Goal: Transaction & Acquisition: Purchase product/service

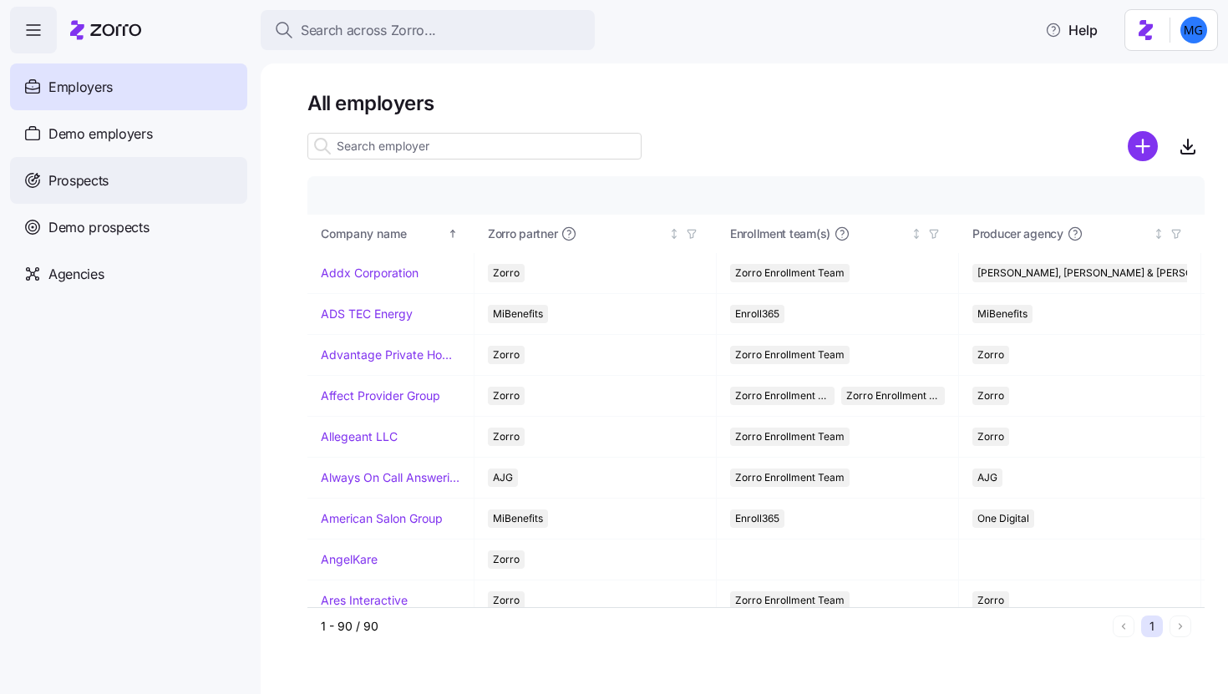
click at [190, 176] on div "Prospects" at bounding box center [128, 180] width 237 height 47
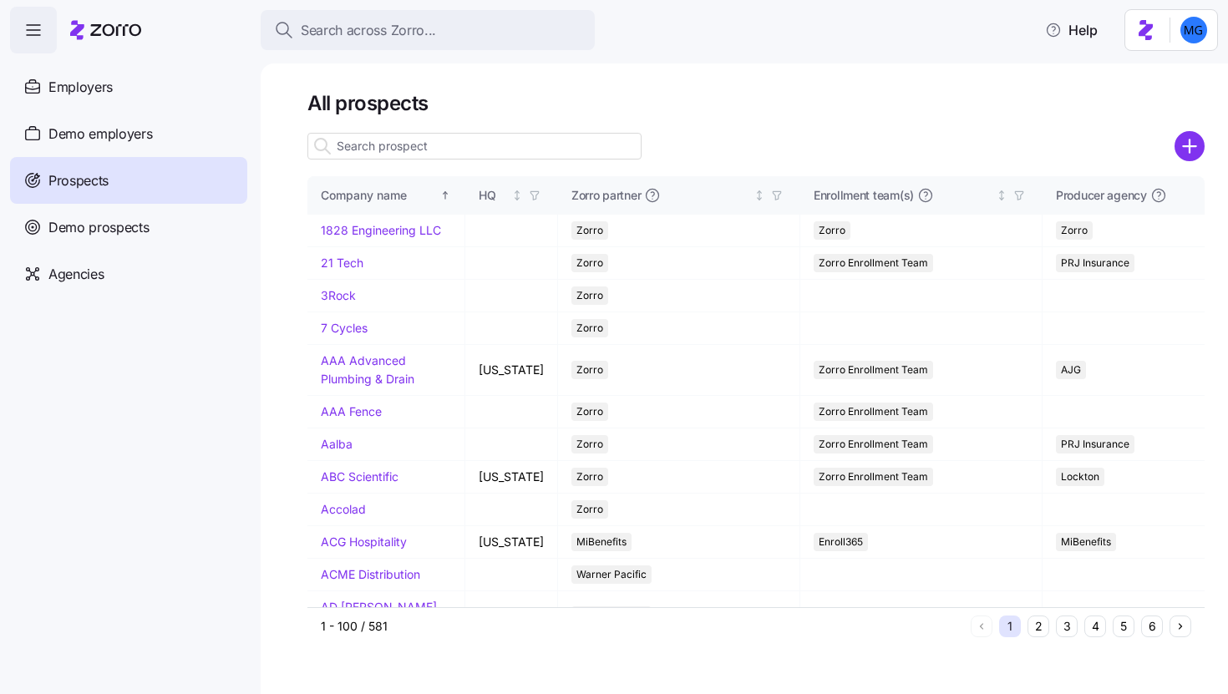
click at [542, 144] on input at bounding box center [474, 146] width 334 height 27
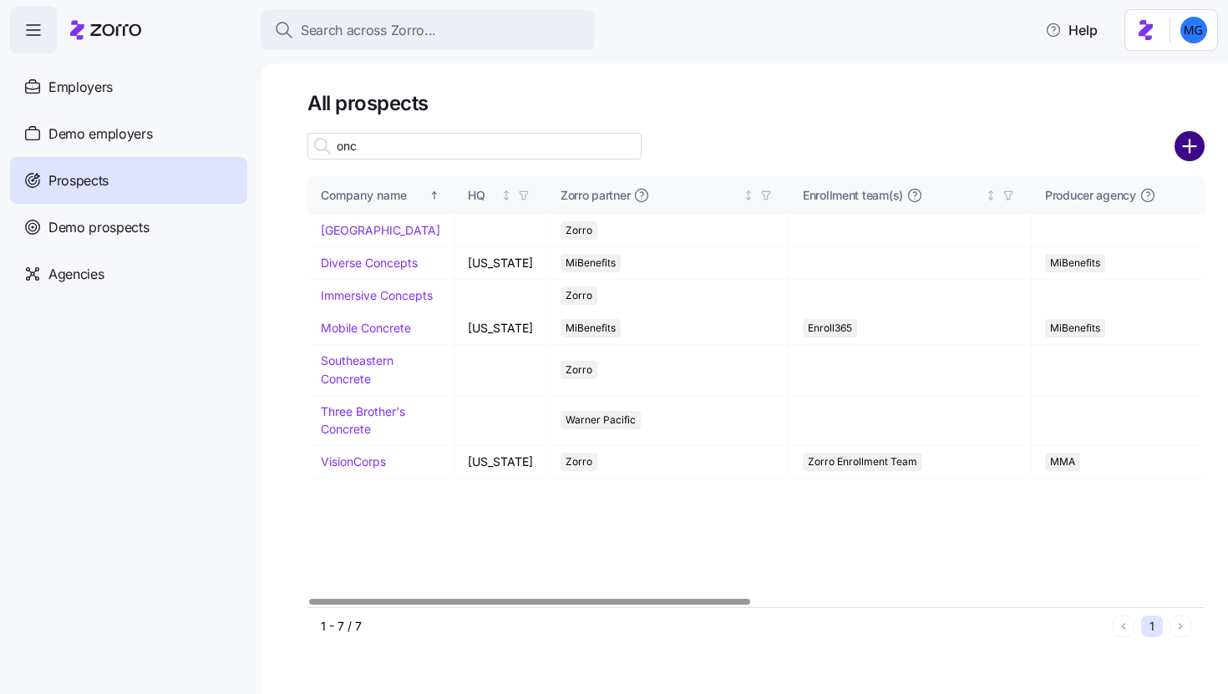
type input "onc"
click at [1192, 151] on circle "add icon" at bounding box center [1190, 147] width 28 height 28
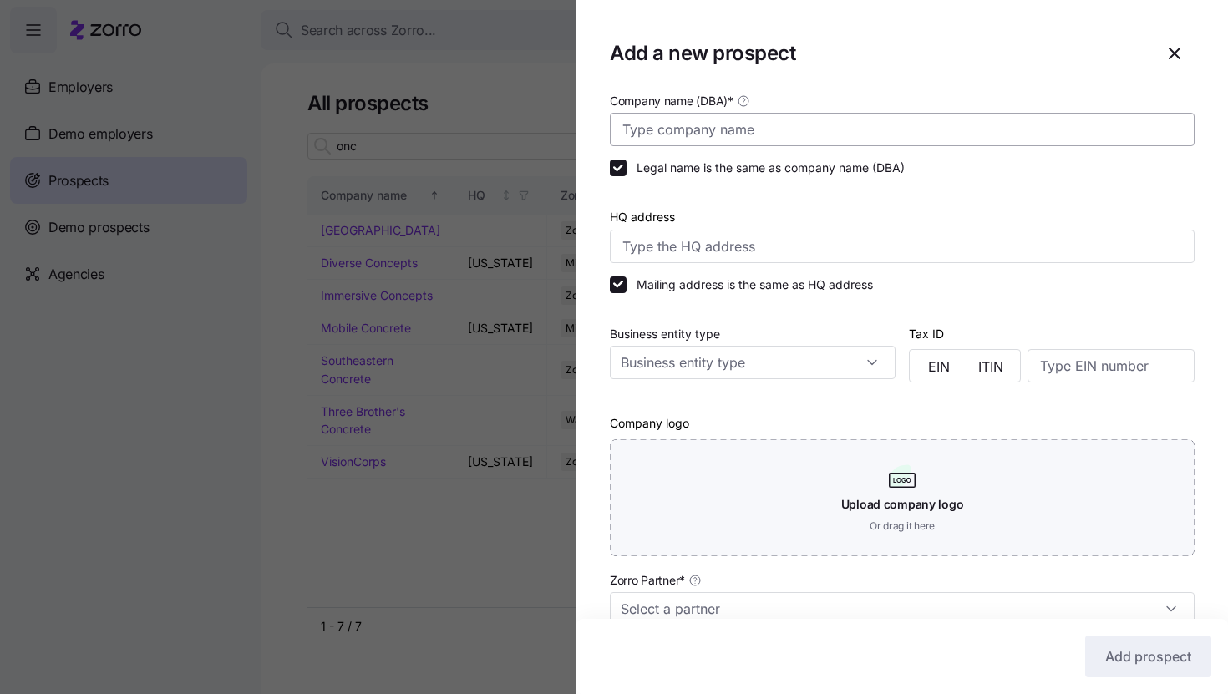
click at [967, 112] on div "Company name (DBA) *" at bounding box center [902, 118] width 585 height 56
click at [964, 124] on input "Company name (DBA) *" at bounding box center [902, 129] width 585 height 33
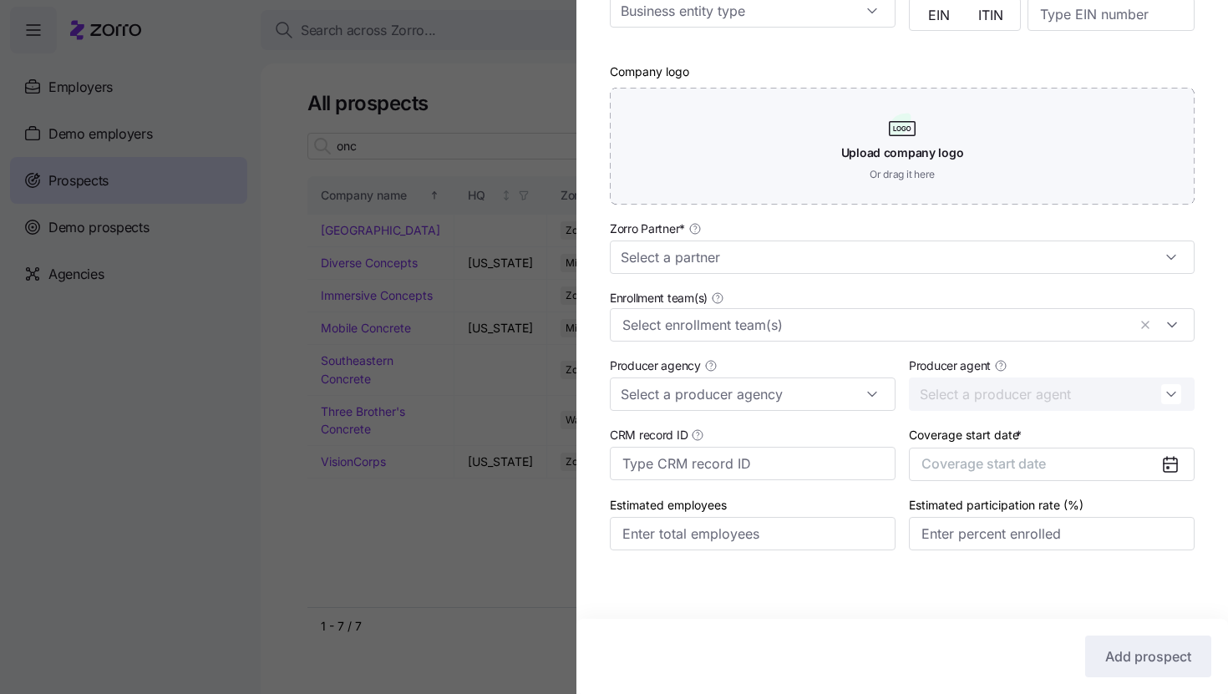
scroll to position [359, 0]
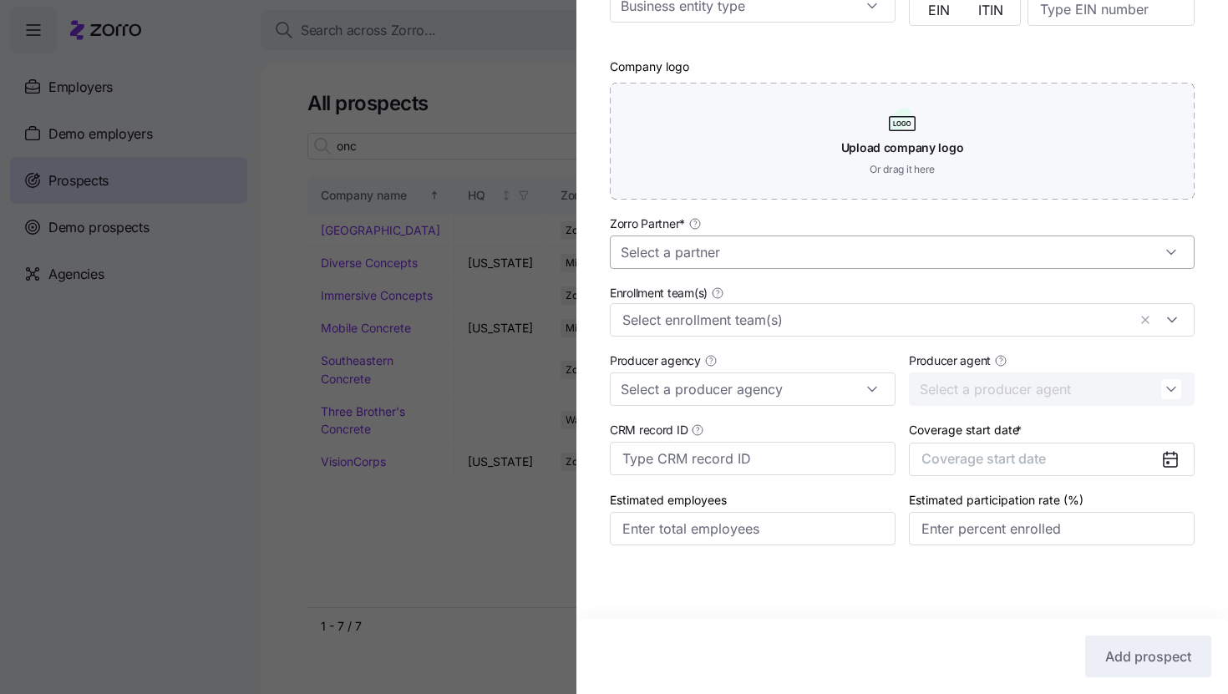
type input "OnCourse"
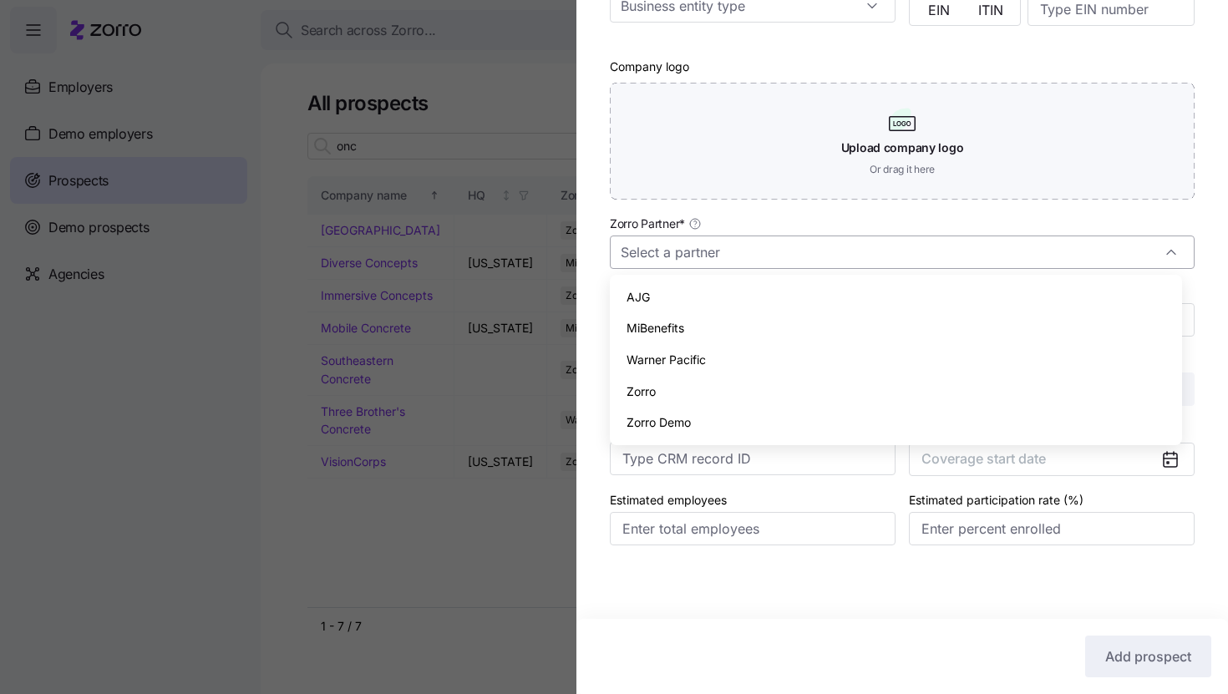
click at [924, 264] on input "Zorro Partner *" at bounding box center [902, 252] width 585 height 33
click at [846, 398] on div "Zorro" at bounding box center [896, 392] width 559 height 32
type input "Zorro"
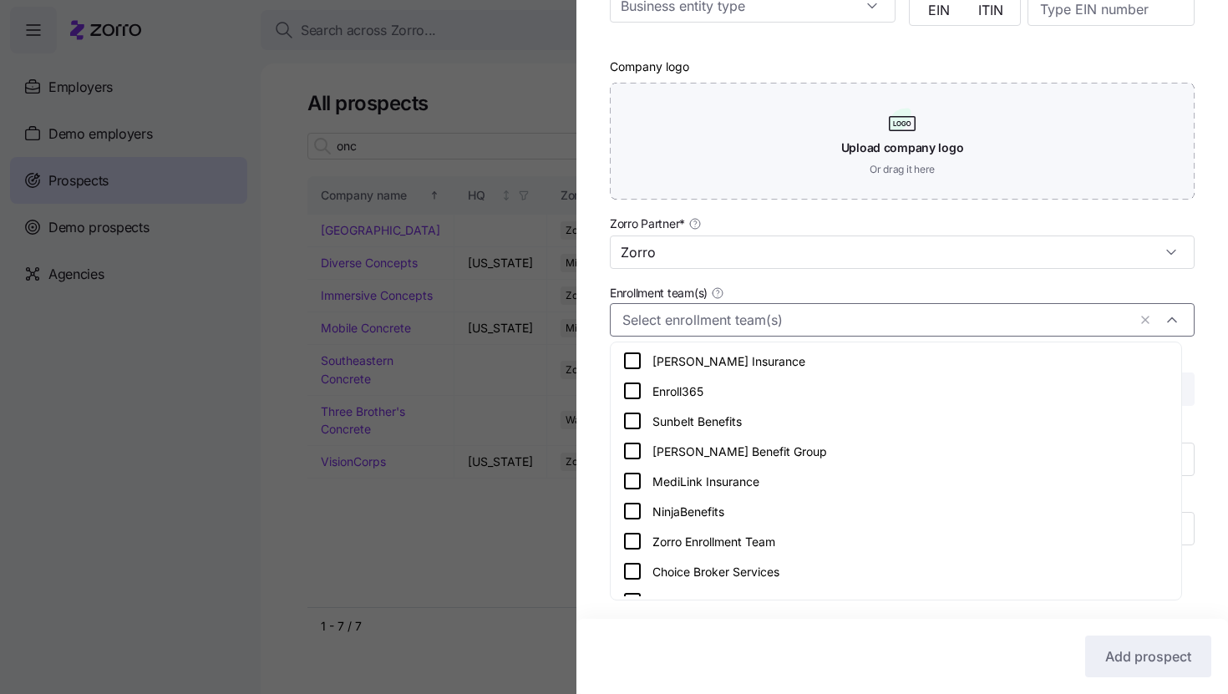
click at [845, 324] on input "Enrollment team(s)" at bounding box center [874, 320] width 505 height 22
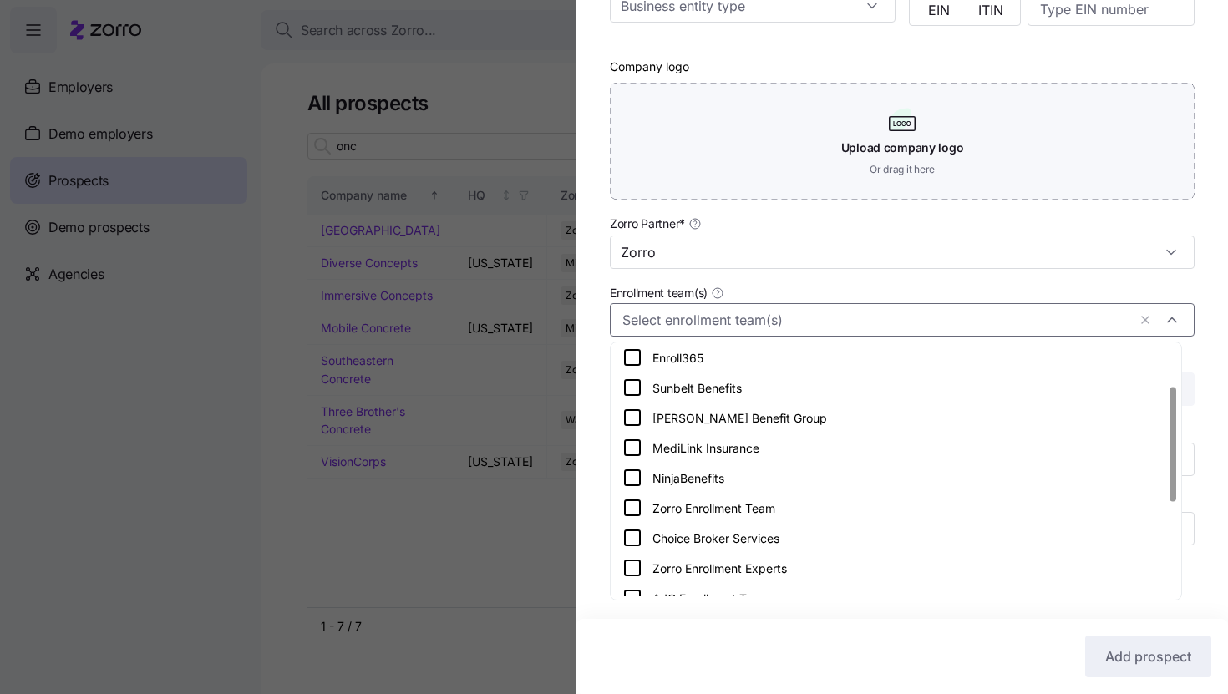
scroll to position [0, 0]
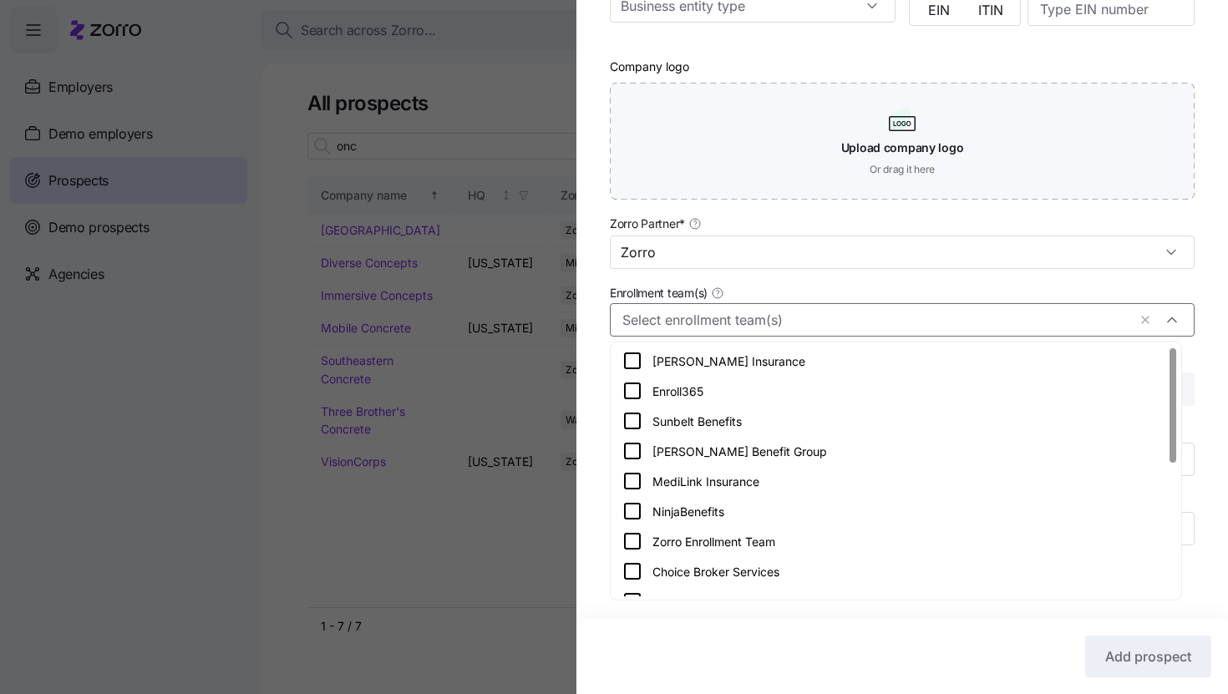
click at [1199, 357] on div "Company name (DBA) * OnCourse Legal name is the same as company name (DBA) HQ a…" at bounding box center [902, 156] width 652 height 845
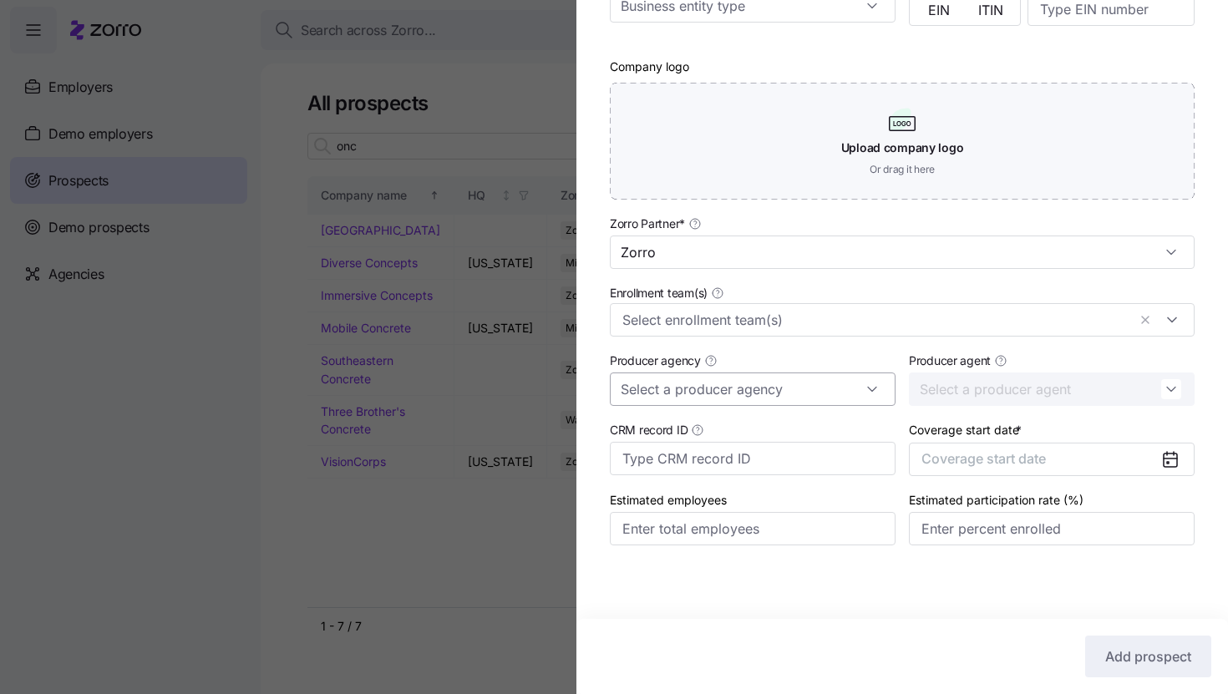
click at [846, 383] on input "Producer agency" at bounding box center [753, 389] width 286 height 33
type input "m3"
click at [1192, 363] on div "Company name (DBA) * OnCourse Legal name is the same as company name (DBA) HQ a…" at bounding box center [902, 156] width 652 height 845
click at [1108, 467] on button "Coverage start date" at bounding box center [1052, 459] width 286 height 33
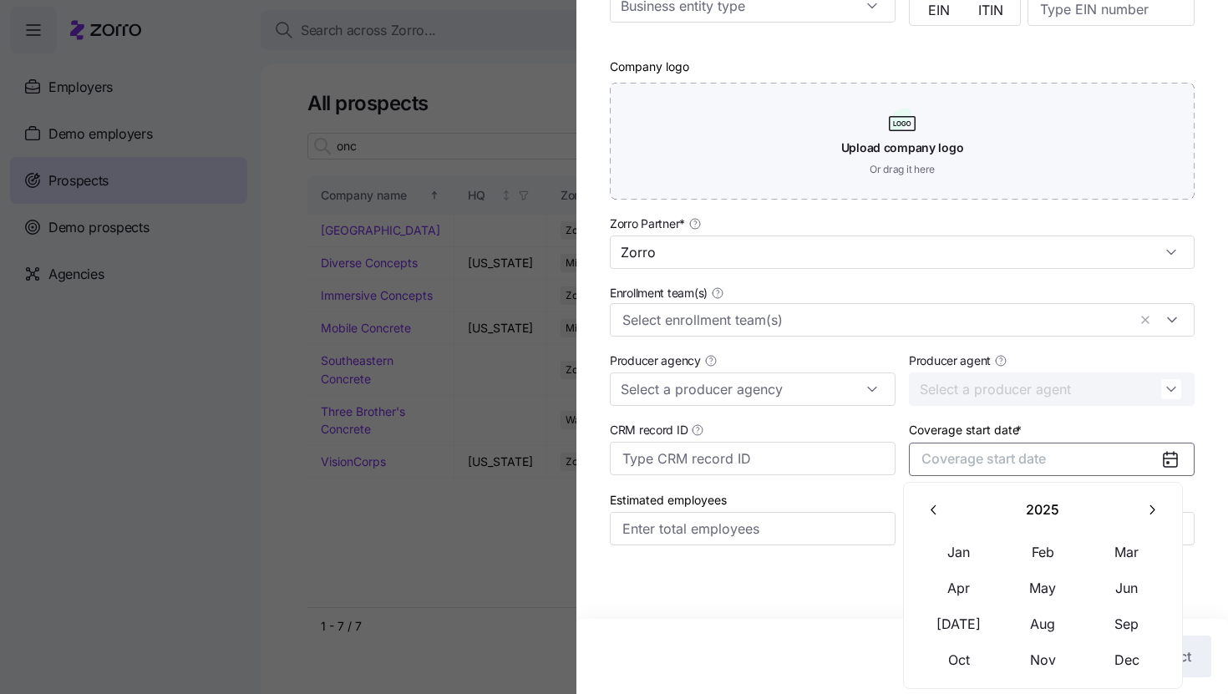
click at [1145, 512] on icon "button" at bounding box center [1152, 510] width 16 height 16
click at [962, 552] on button "Jan" at bounding box center [959, 552] width 84 height 35
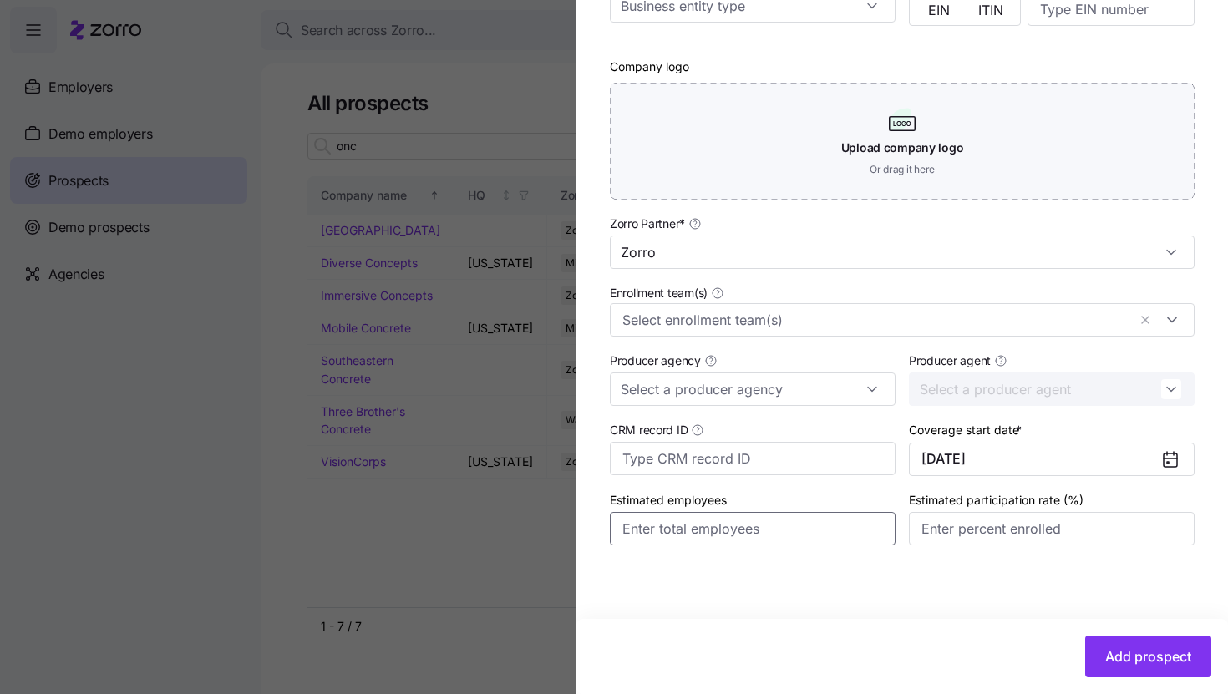
click at [717, 520] on input "Estimated employees" at bounding box center [753, 528] width 286 height 33
type input "56"
click at [977, 518] on input "Estimated participation rate (%)" at bounding box center [1052, 528] width 286 height 33
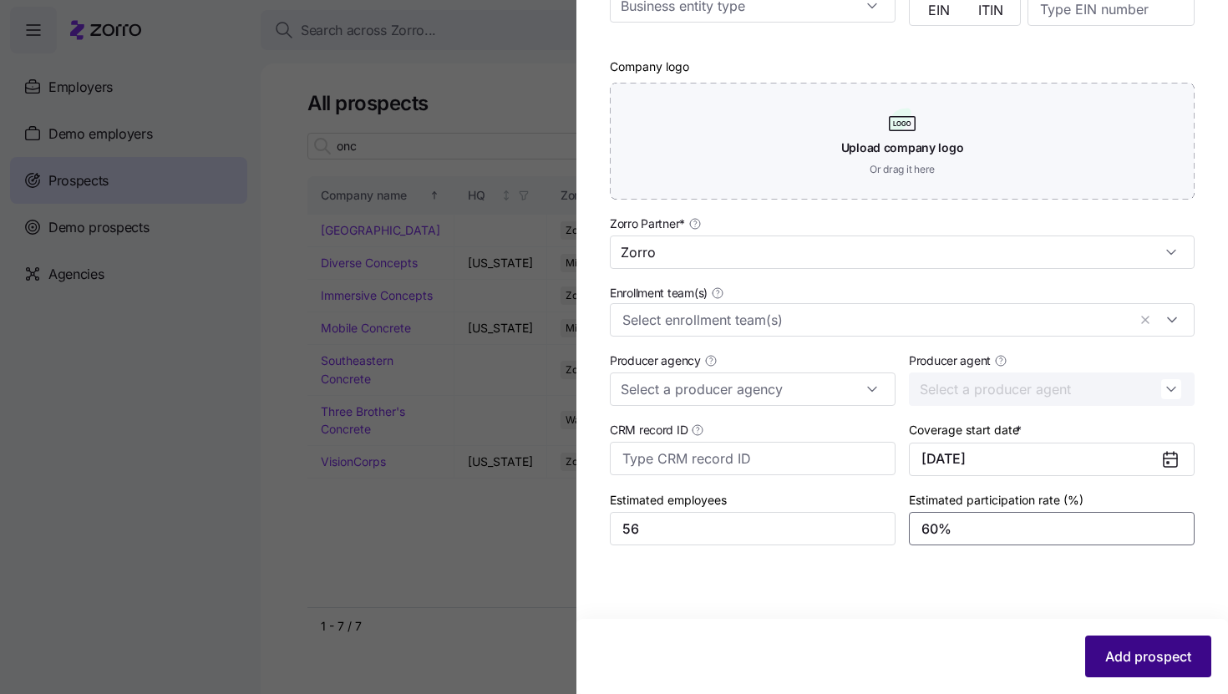
type input "60%"
click at [1090, 657] on button "Add prospect" at bounding box center [1148, 657] width 126 height 42
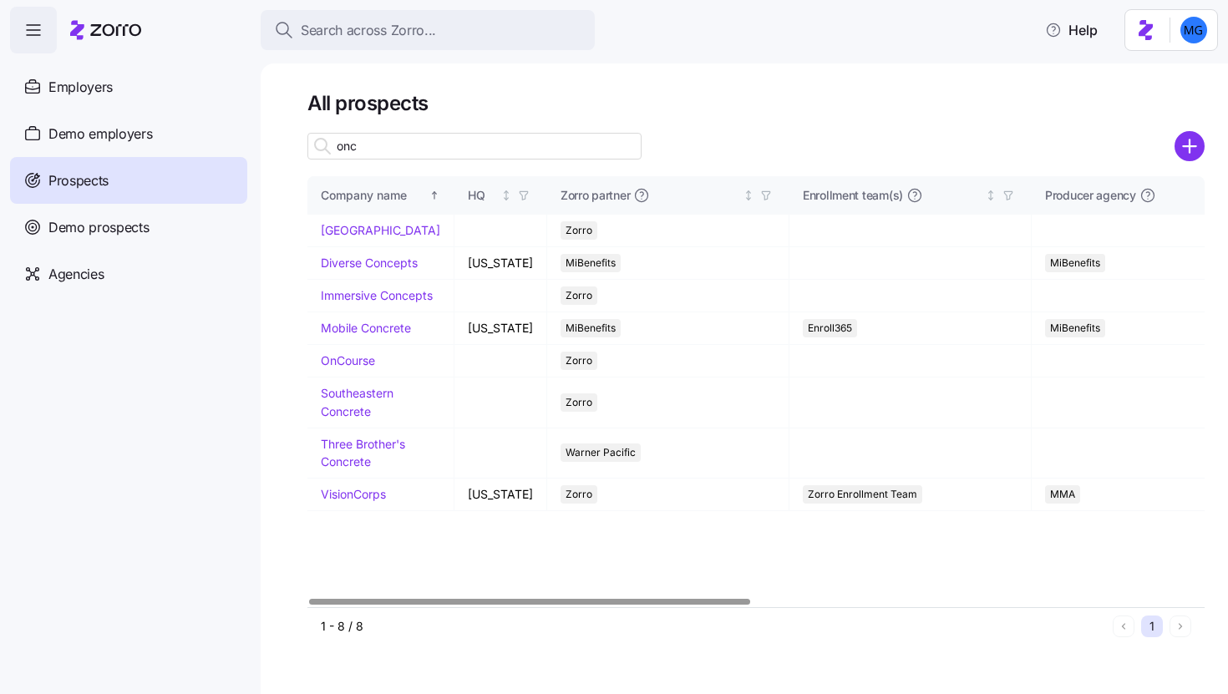
click at [473, 145] on input "onc" at bounding box center [474, 146] width 334 height 27
click at [372, 368] on link "OnCourse" at bounding box center [348, 360] width 54 height 14
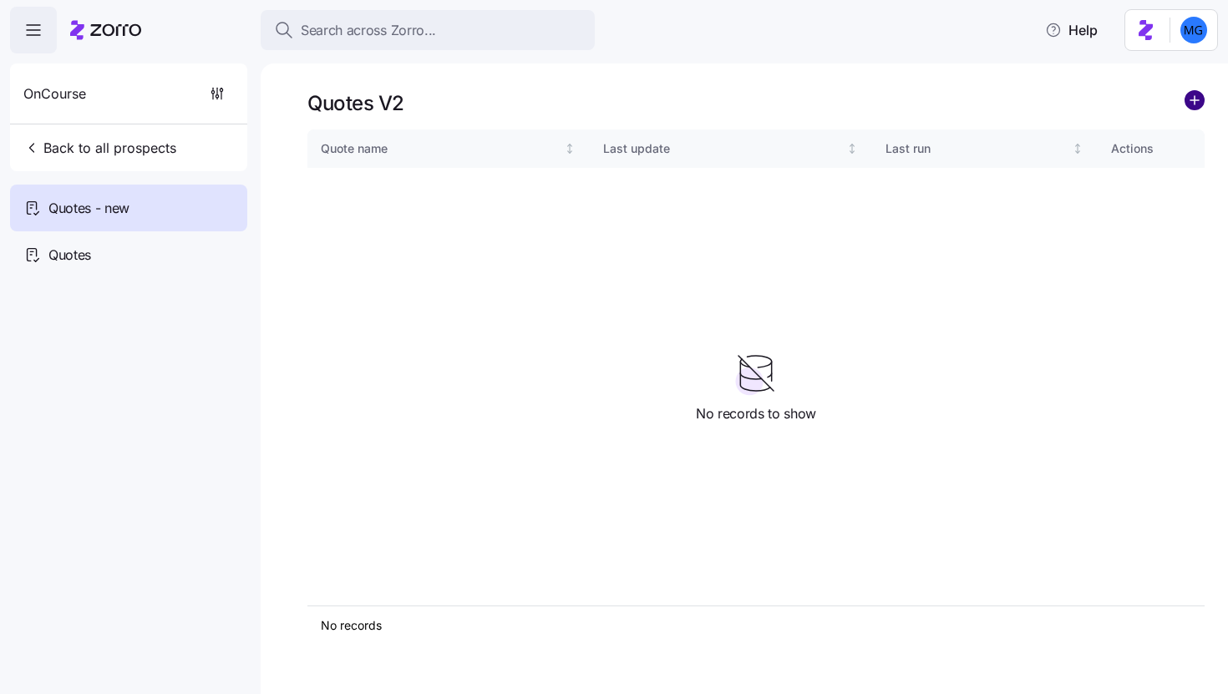
click at [1200, 99] on circle "add icon" at bounding box center [1194, 100] width 18 height 18
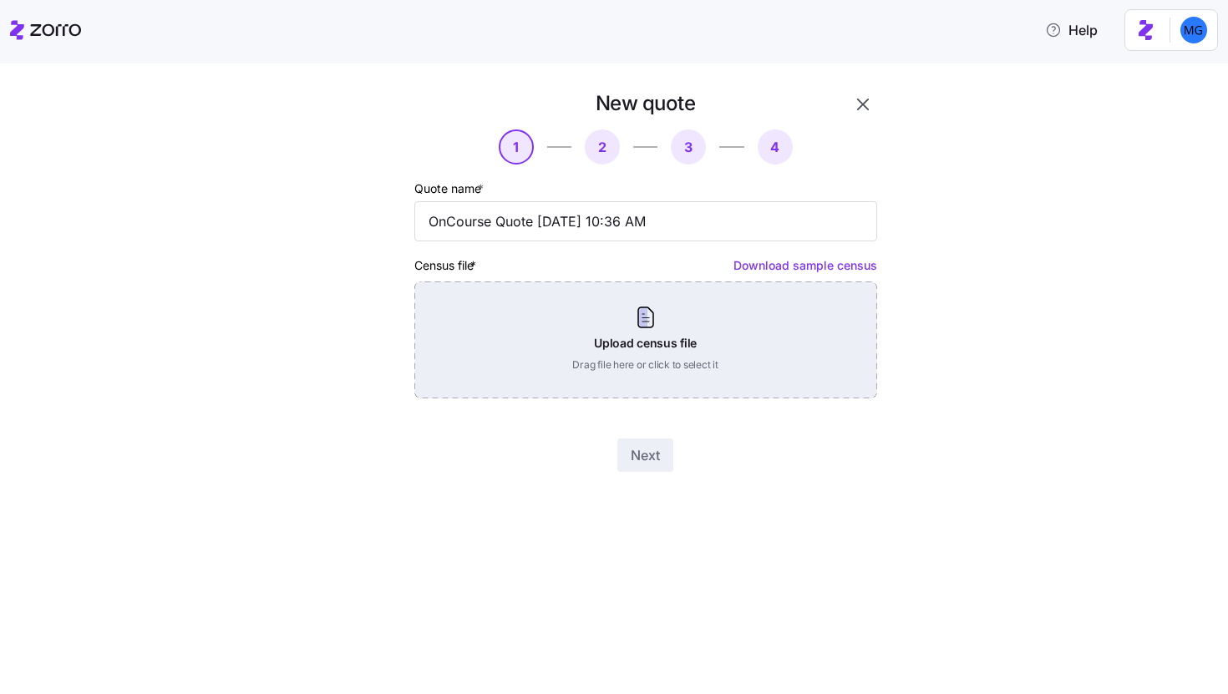
click at [686, 363] on div "Upload census file Drag file here or click to select it" at bounding box center [645, 340] width 463 height 117
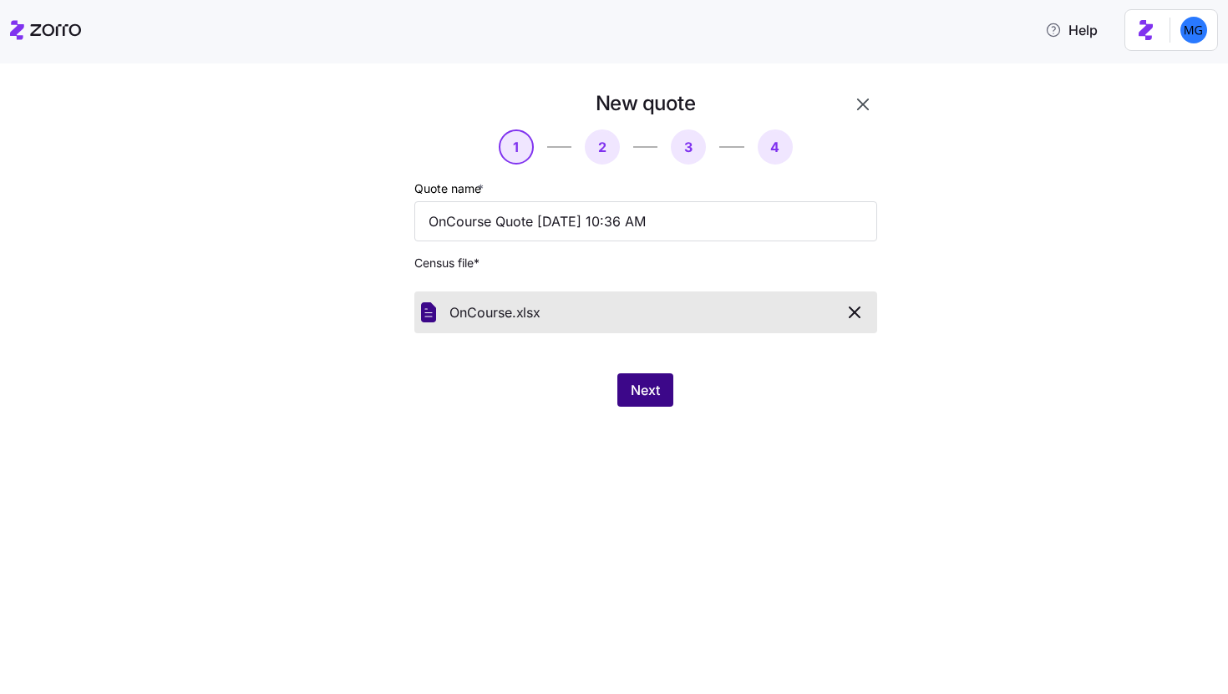
click at [637, 391] on span "Next" at bounding box center [645, 390] width 29 height 20
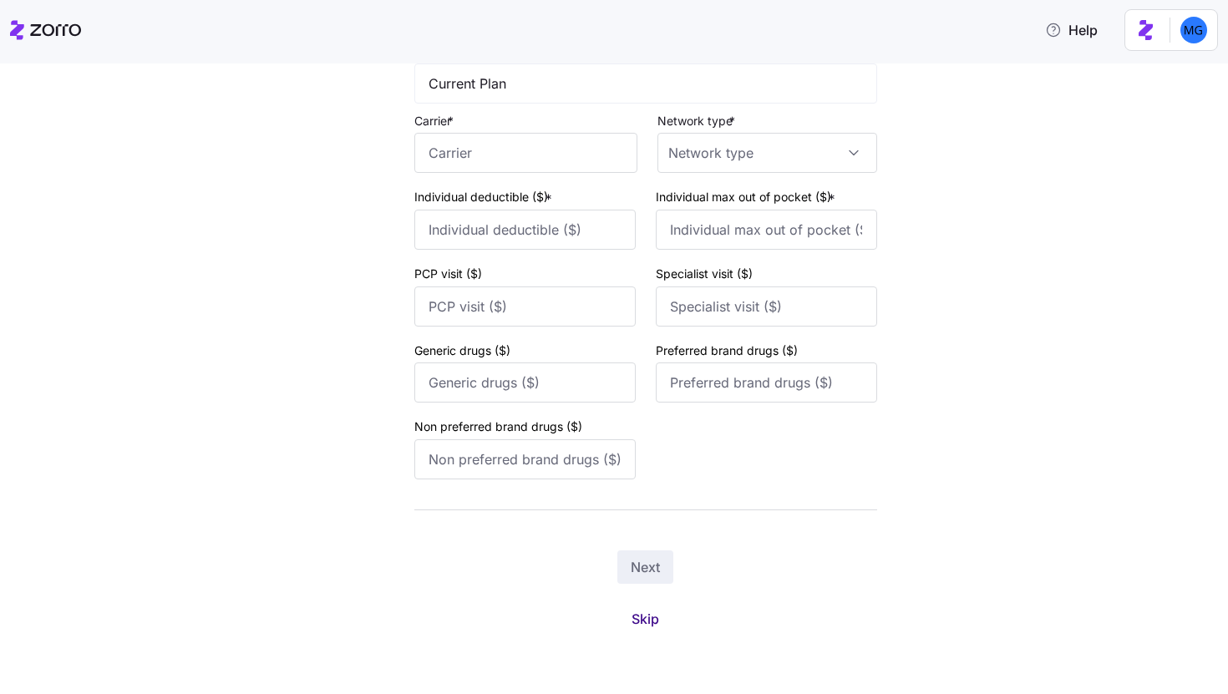
click at [642, 617] on span "Skip" at bounding box center [646, 619] width 28 height 20
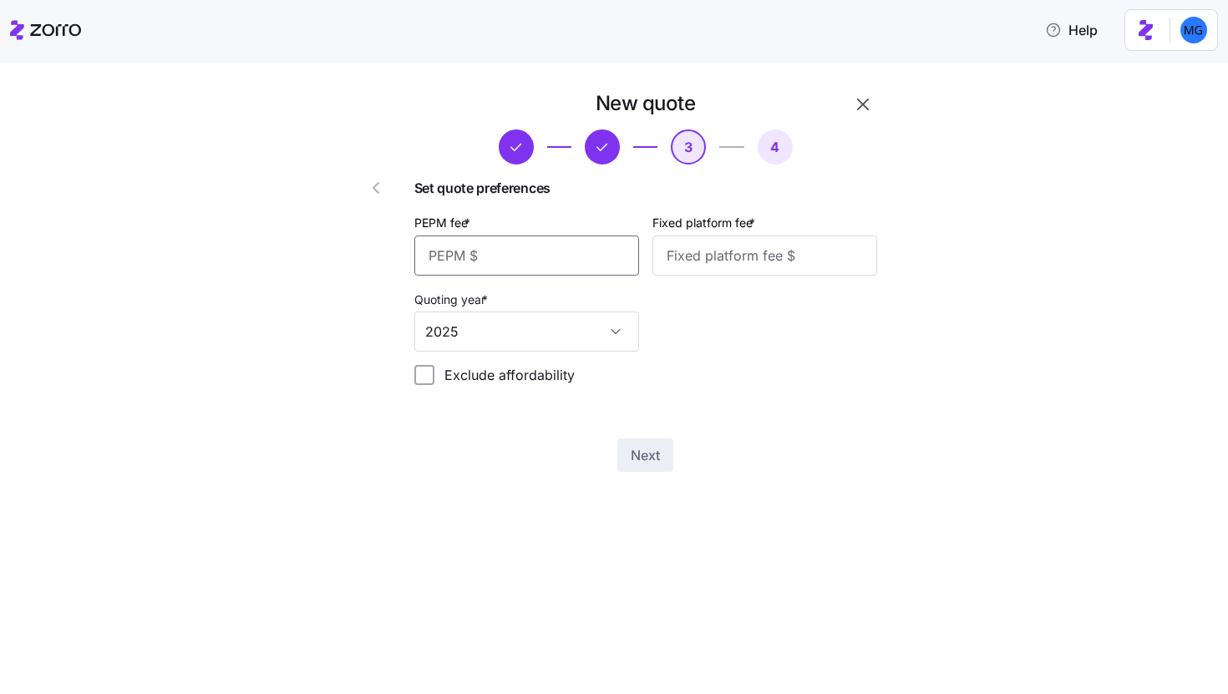
click at [508, 271] on input "PEPM fee *" at bounding box center [526, 256] width 225 height 40
type input "53"
click at [706, 274] on input "Fixed platform fee *" at bounding box center [764, 256] width 225 height 40
type input "100"
click at [652, 472] on button "Next" at bounding box center [645, 455] width 56 height 33
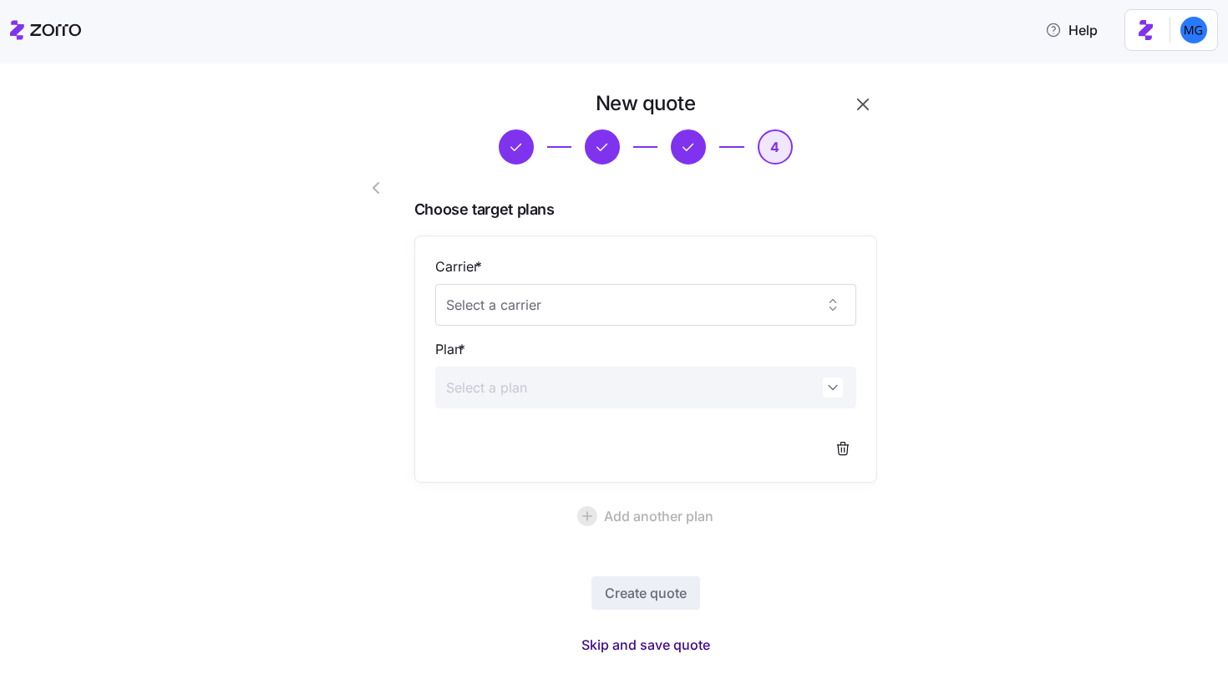
click at [632, 642] on span "Skip and save quote" at bounding box center [645, 645] width 129 height 20
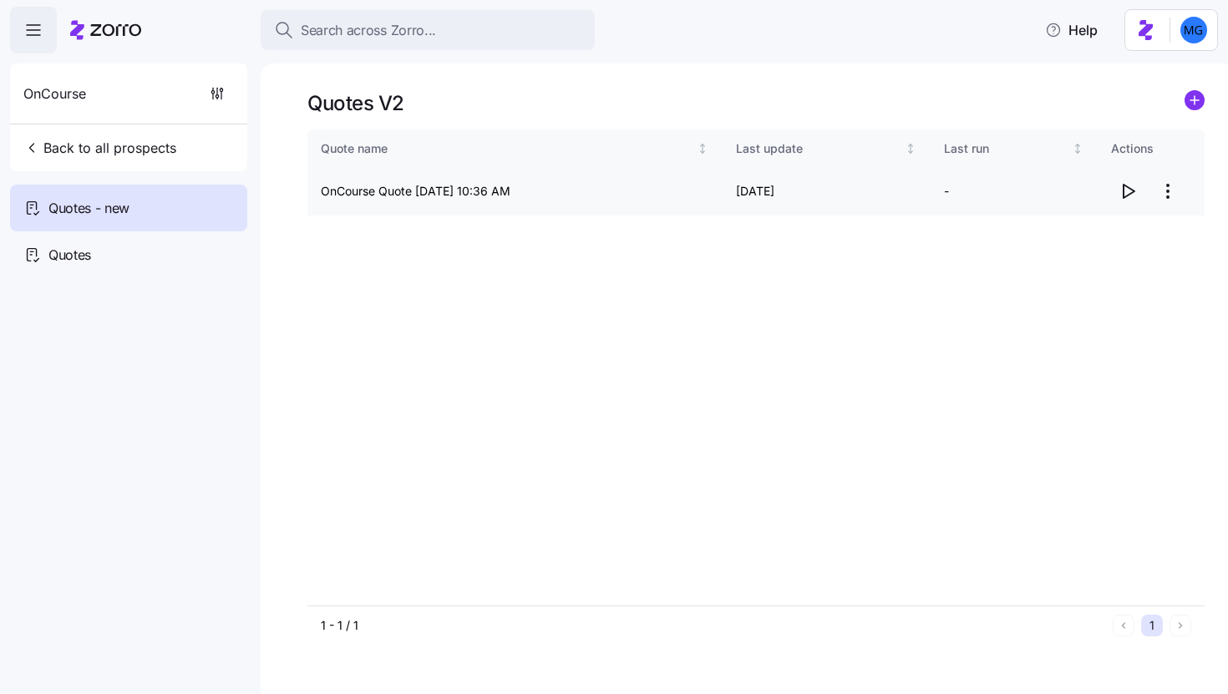
click at [1130, 188] on icon "button" at bounding box center [1128, 191] width 20 height 20
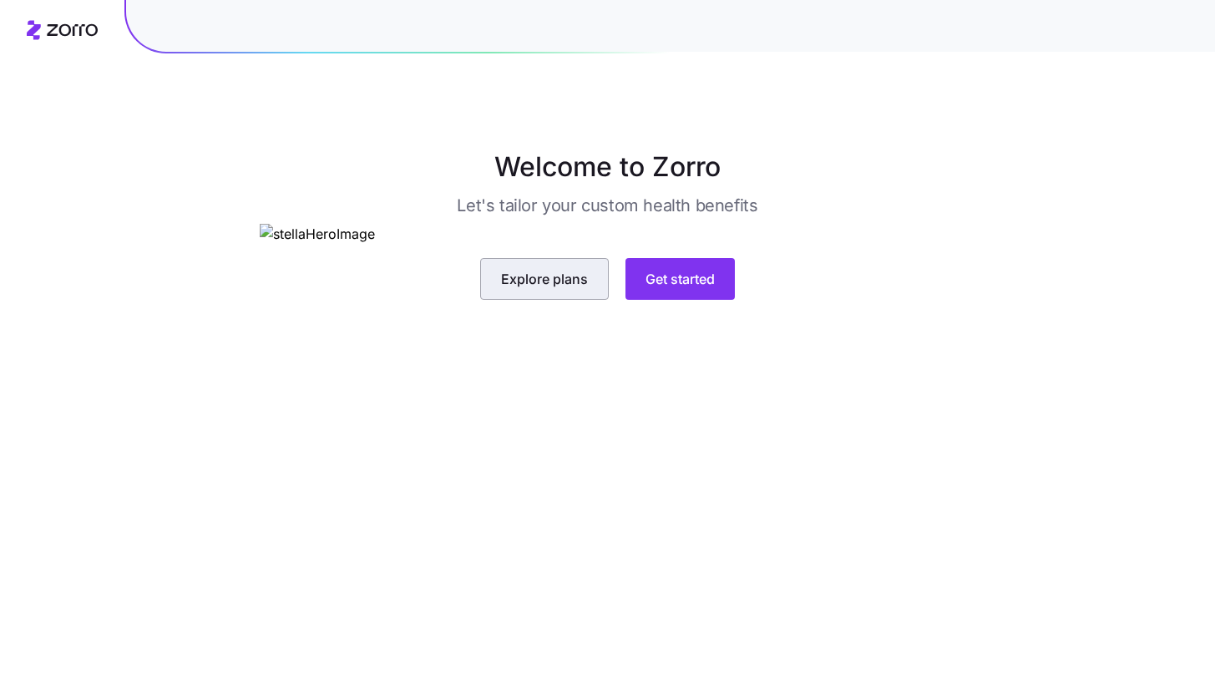
click at [581, 289] on span "Explore plans" at bounding box center [544, 279] width 87 height 20
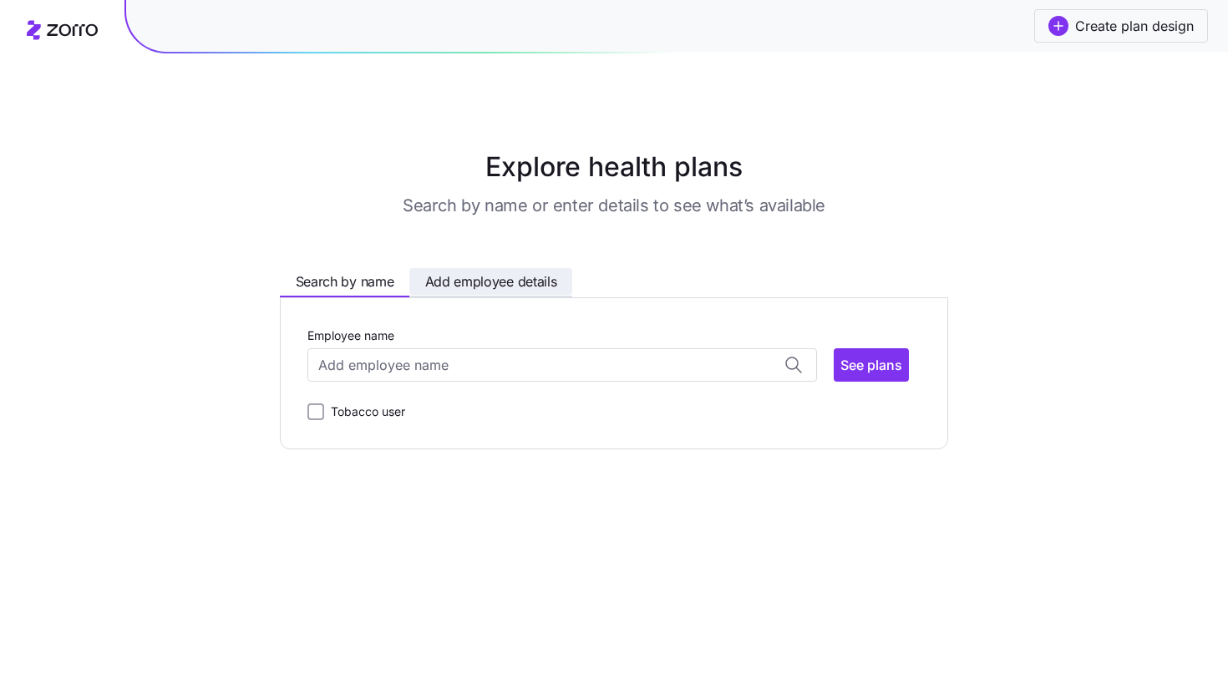
click at [542, 285] on span "Add employee details" at bounding box center [491, 281] width 132 height 21
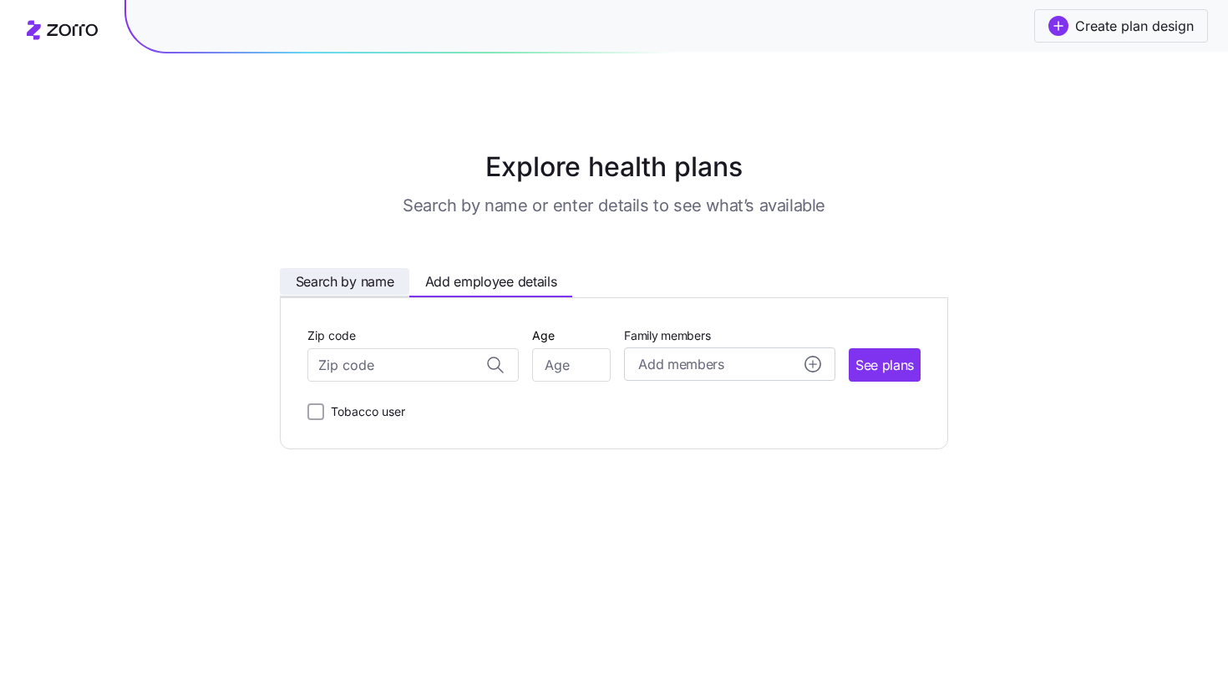
click at [389, 281] on span "Search by name" at bounding box center [345, 281] width 99 height 21
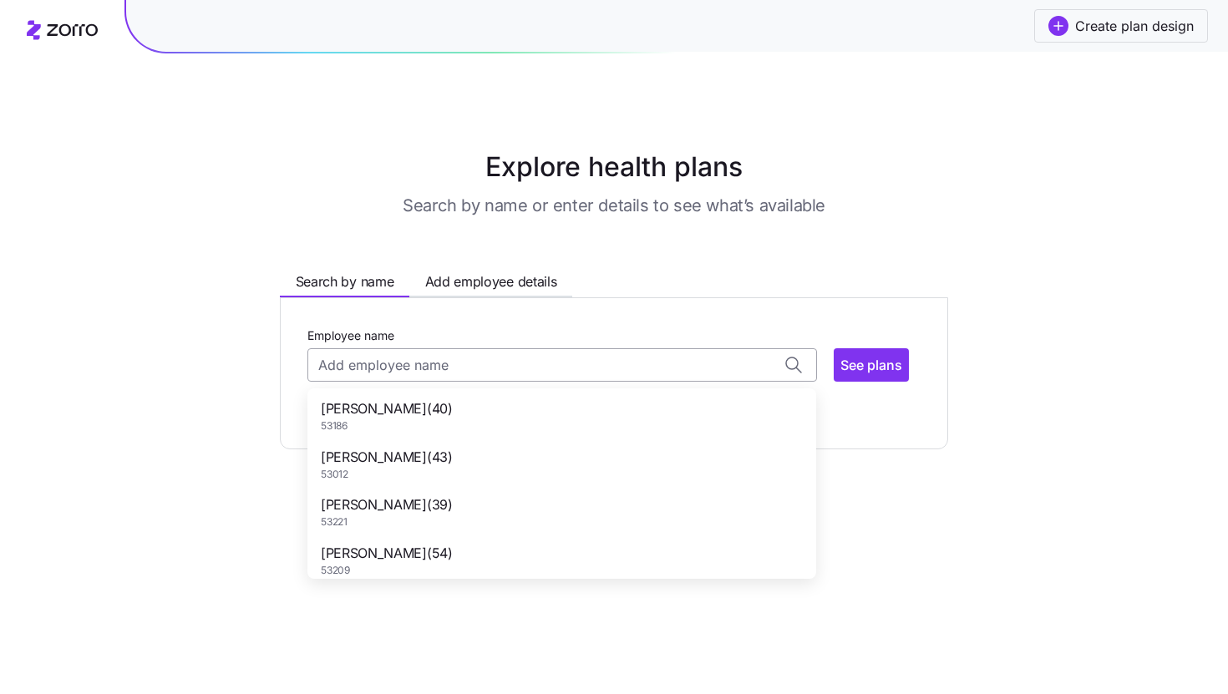
click at [453, 355] on input "Employee name" at bounding box center [562, 364] width 510 height 33
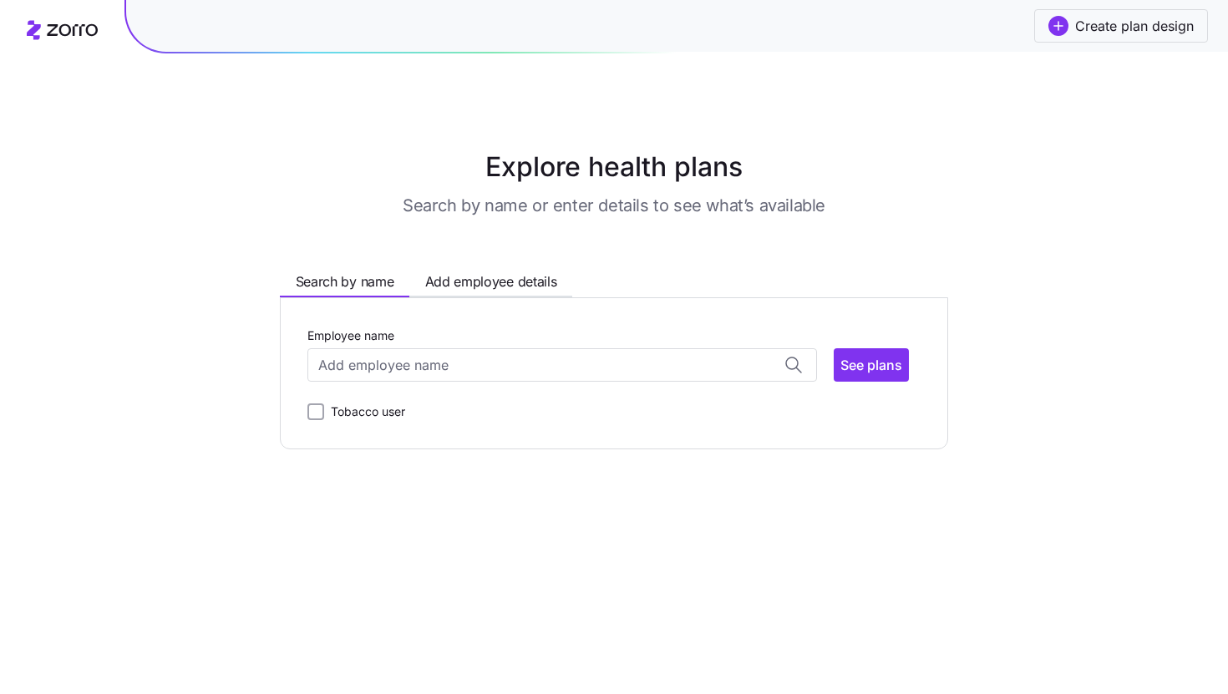
click at [796, 231] on div "Explore health plans Search by name or enter details to see what’s available Se…" at bounding box center [614, 298] width 829 height 302
click at [1107, 42] on button "Create plan design" at bounding box center [1121, 25] width 174 height 33
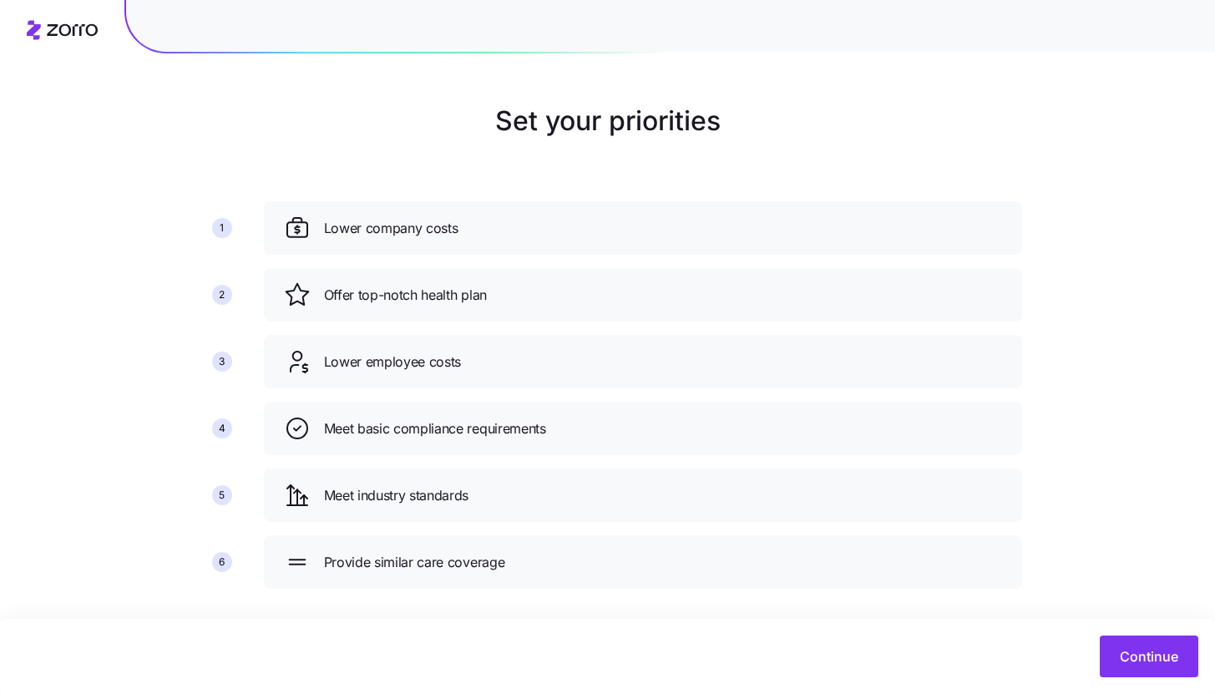
scroll to position [61, 0]
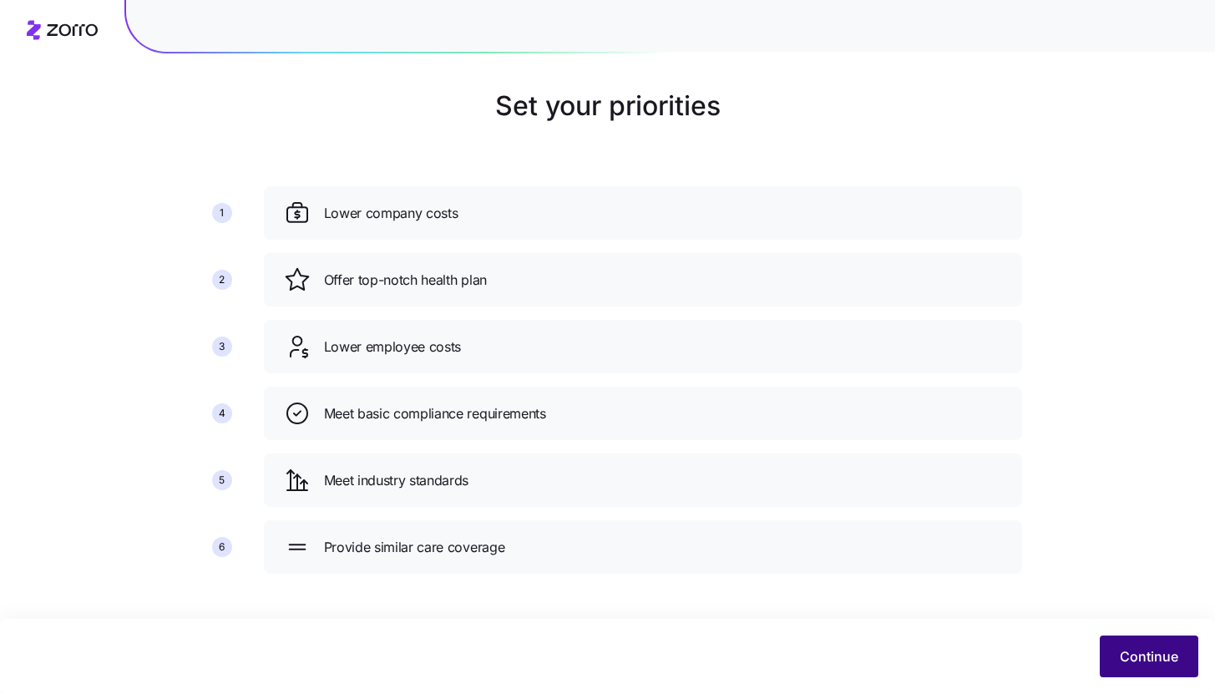
click at [1154, 674] on button "Continue" at bounding box center [1149, 657] width 99 height 42
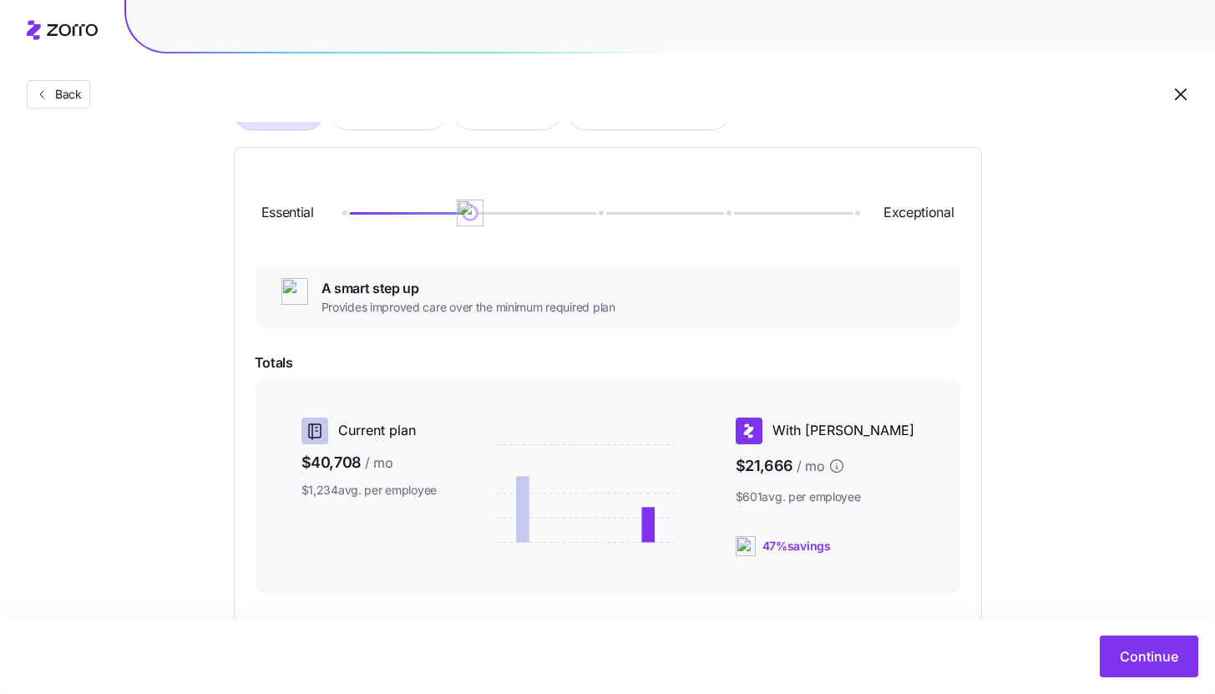
scroll to position [148, 0]
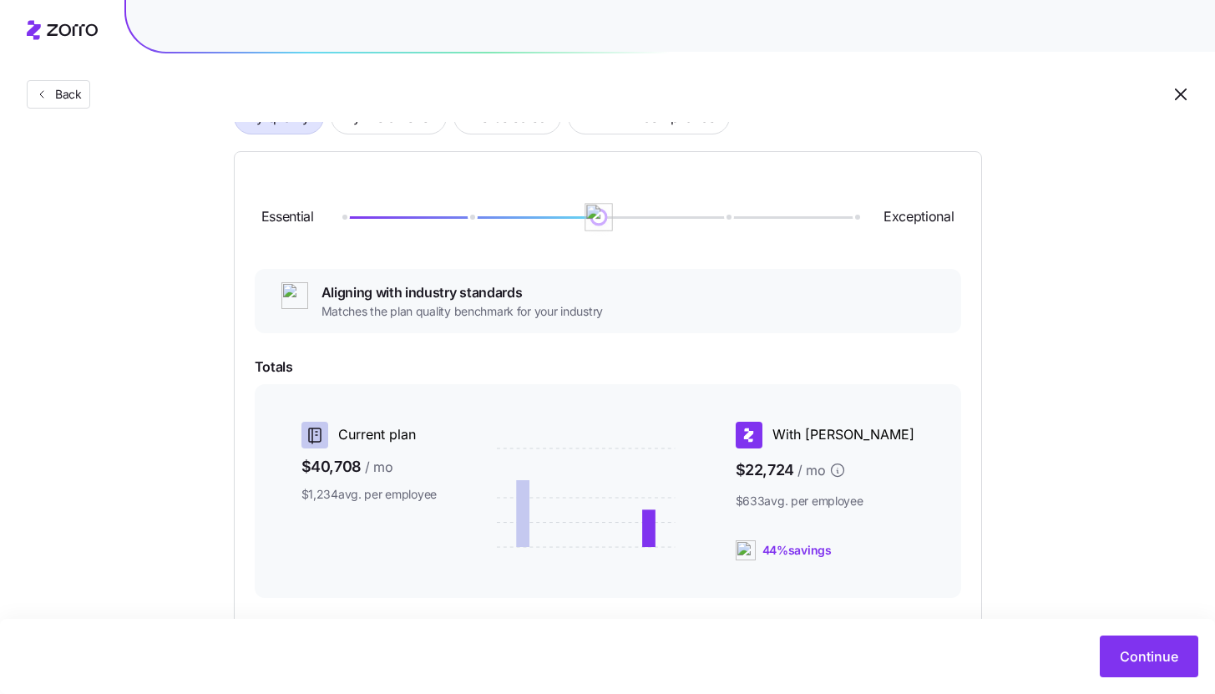
drag, startPoint x: 475, startPoint y: 216, endPoint x: 601, endPoint y: 216, distance: 125.3
click at [601, 216] on img at bounding box center [599, 217] width 28 height 28
click at [1132, 651] on span "Continue" at bounding box center [1149, 657] width 58 height 20
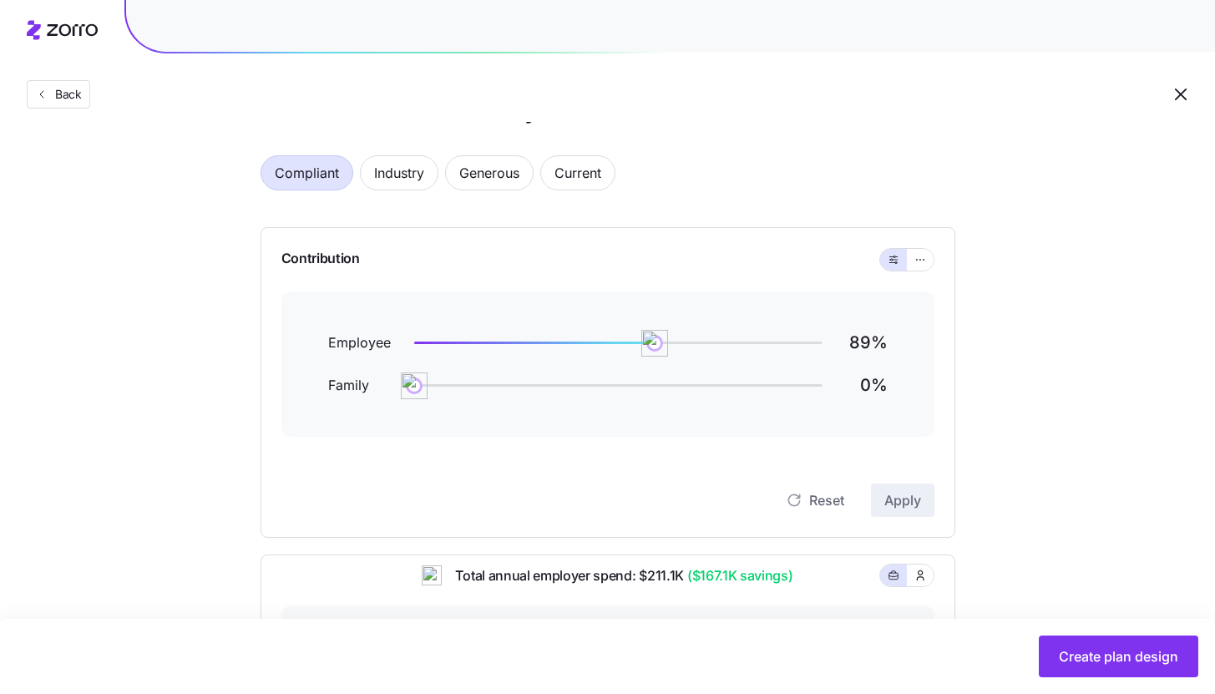
scroll to position [68, 0]
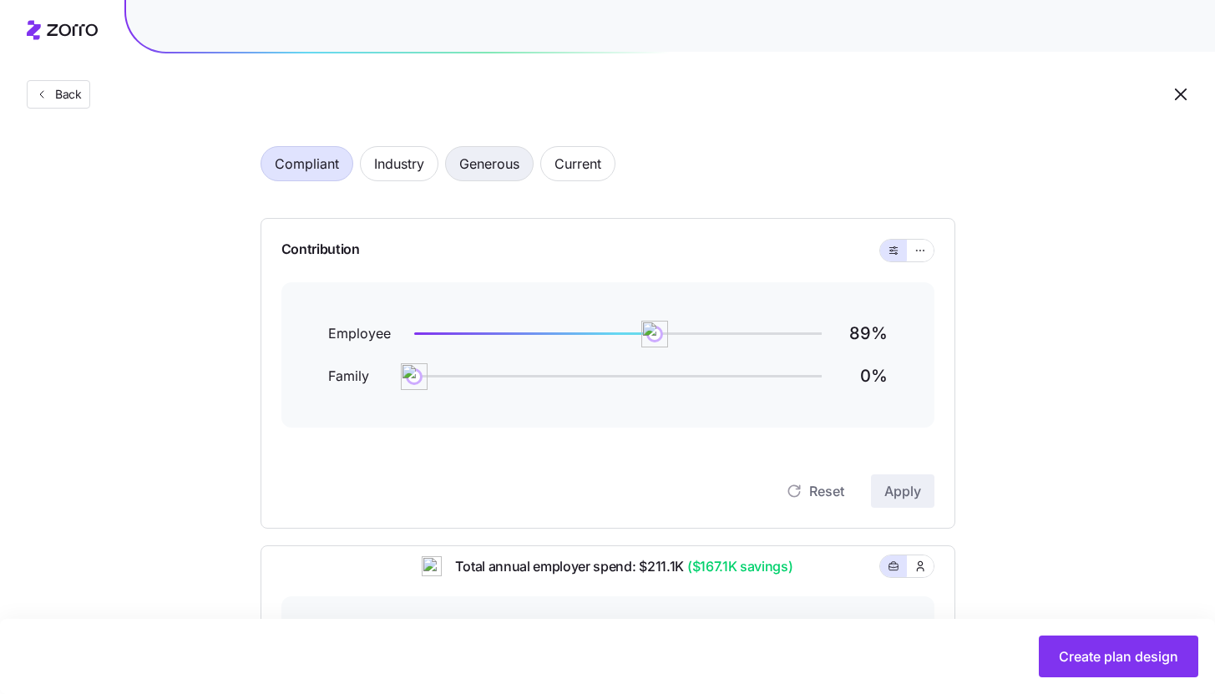
click at [489, 166] on span "Generous" at bounding box center [489, 163] width 60 height 33
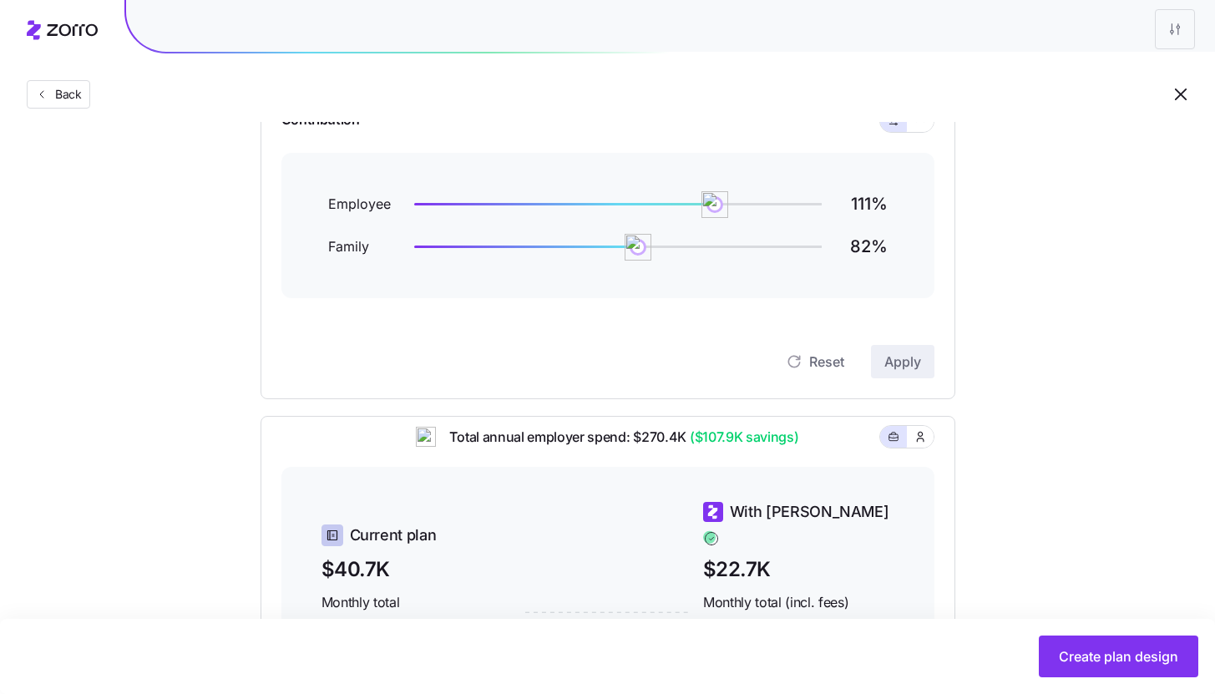
scroll to position [0, 0]
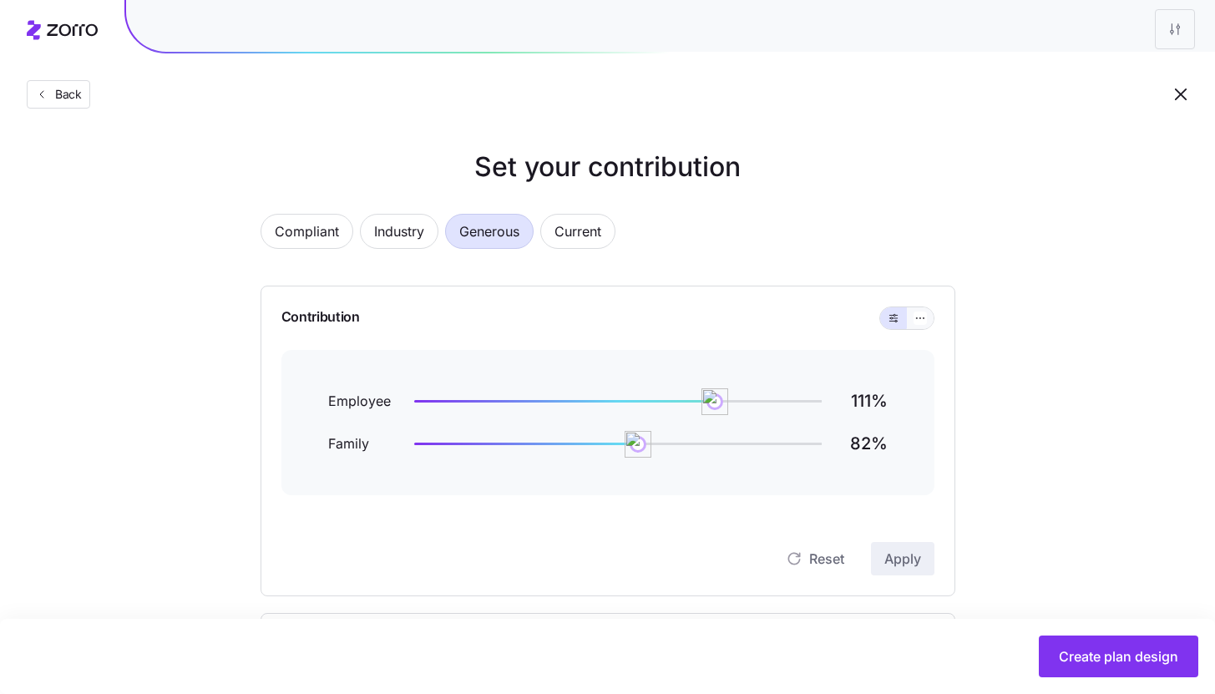
click at [926, 317] on button "button" at bounding box center [920, 318] width 27 height 22
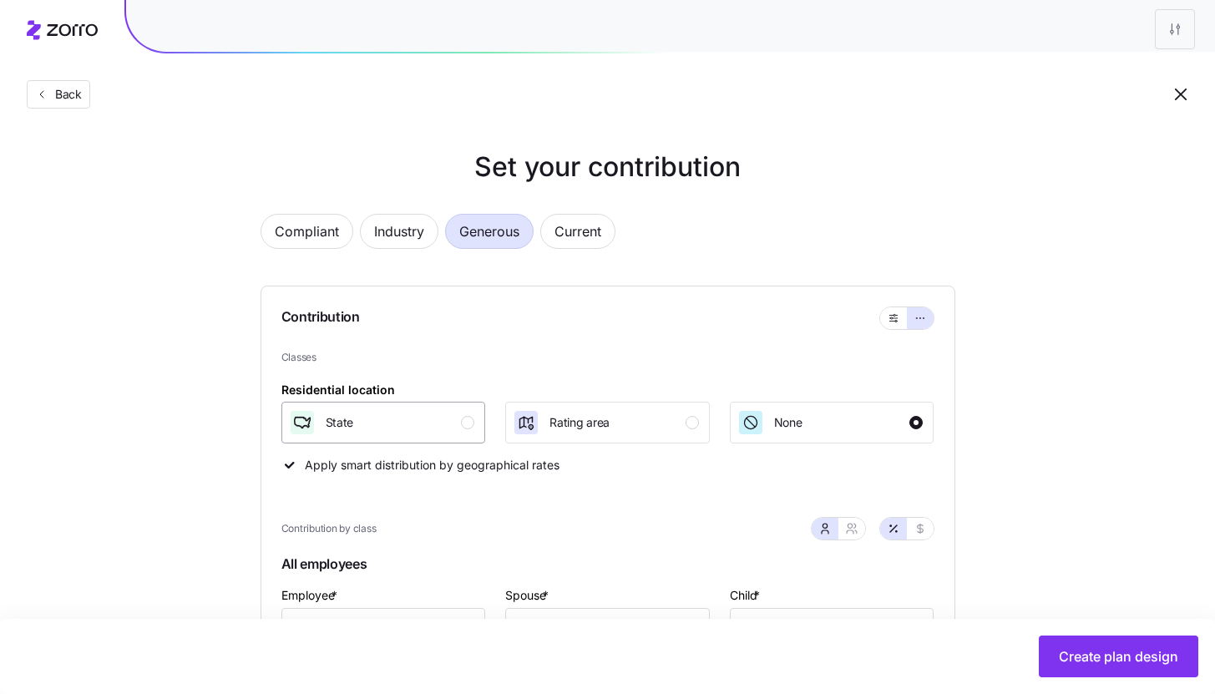
click at [468, 432] on div "State" at bounding box center [382, 422] width 186 height 27
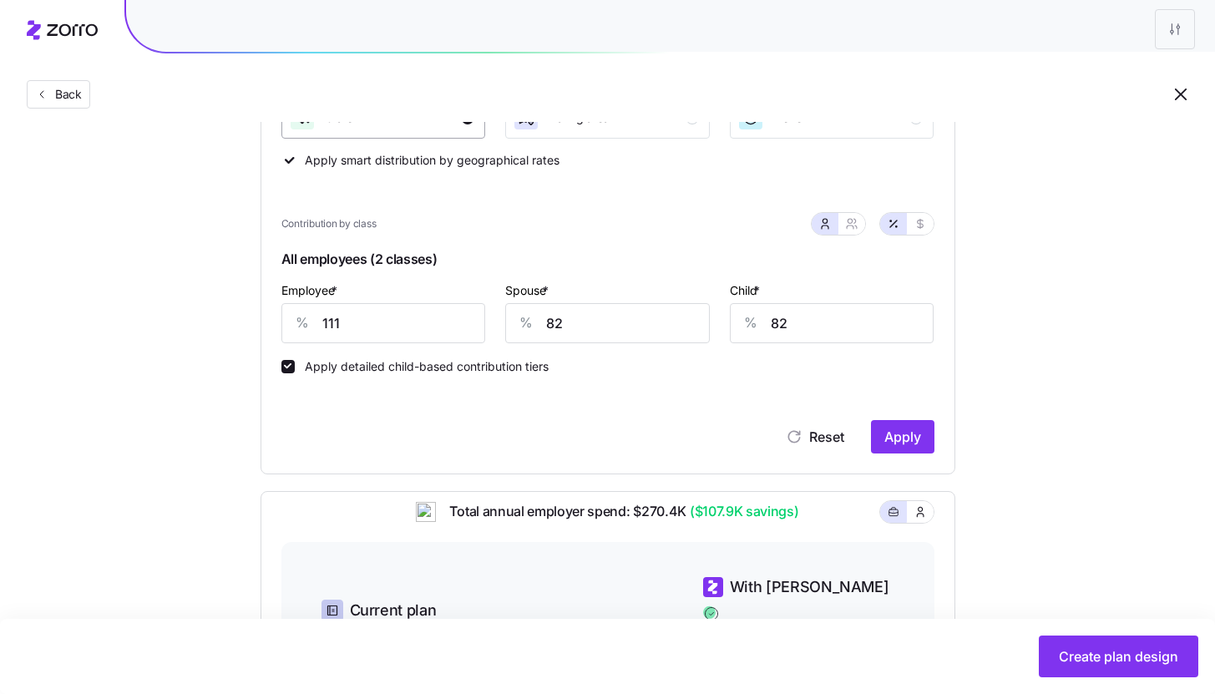
scroll to position [308, 0]
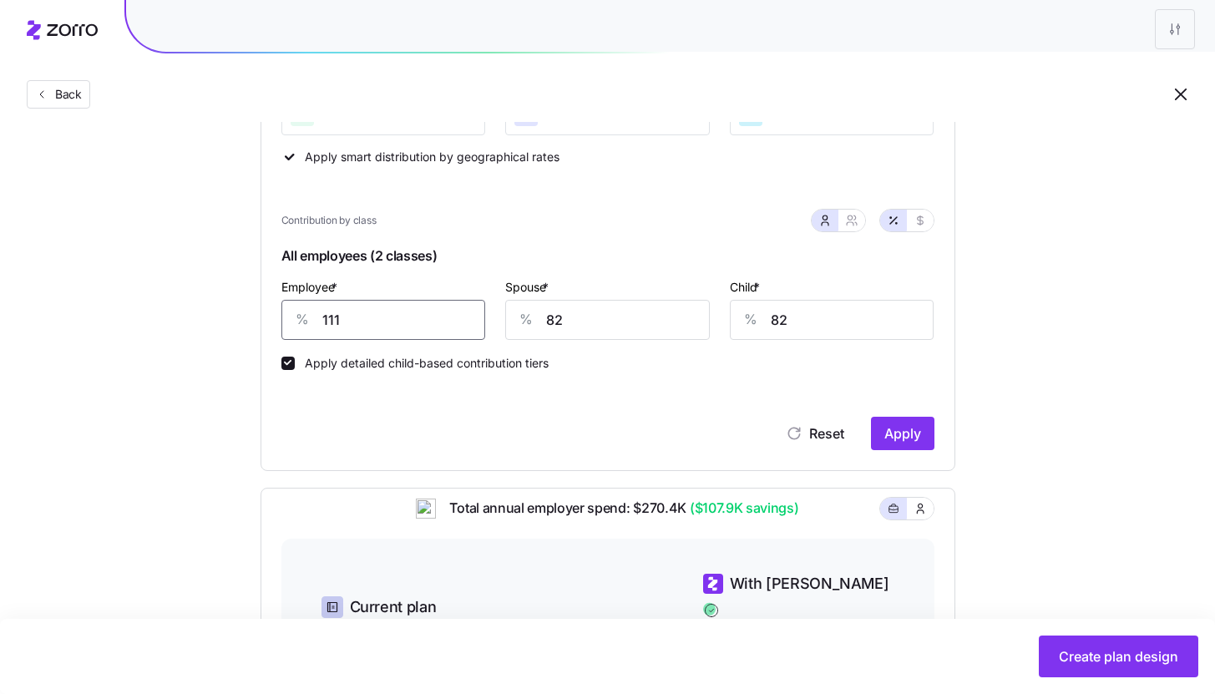
click at [373, 327] on input "111" at bounding box center [384, 320] width 205 height 40
type input "80"
type input "50"
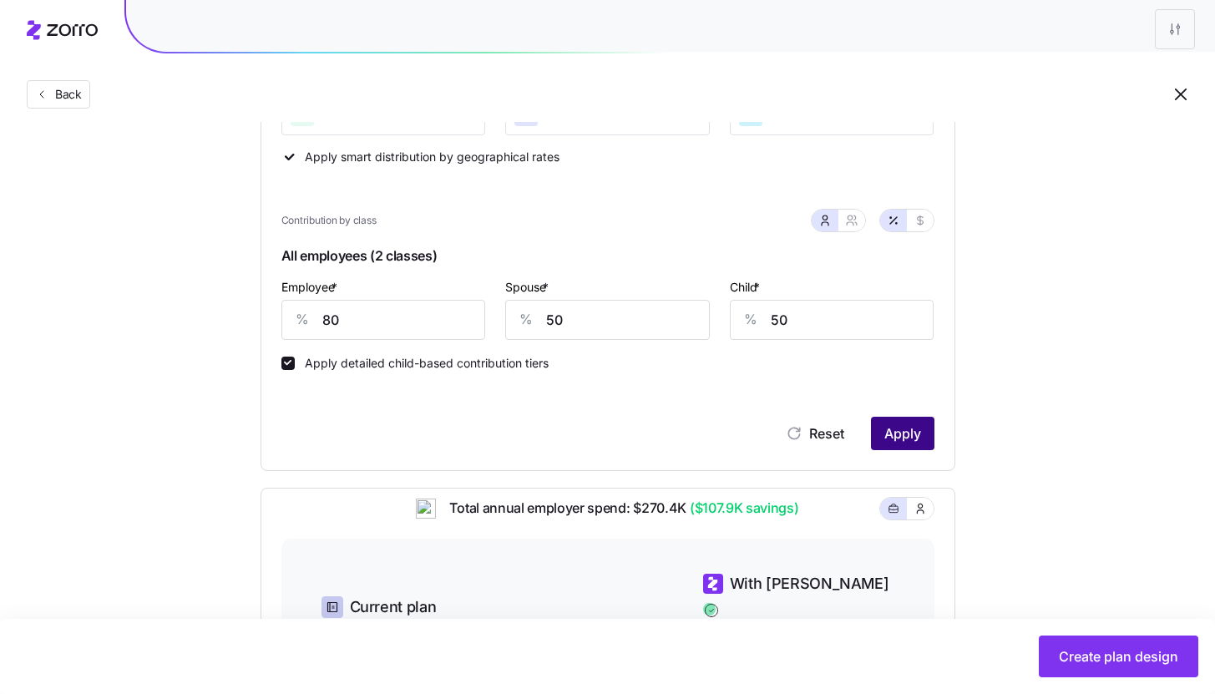
click at [879, 444] on button "Apply" at bounding box center [902, 433] width 63 height 33
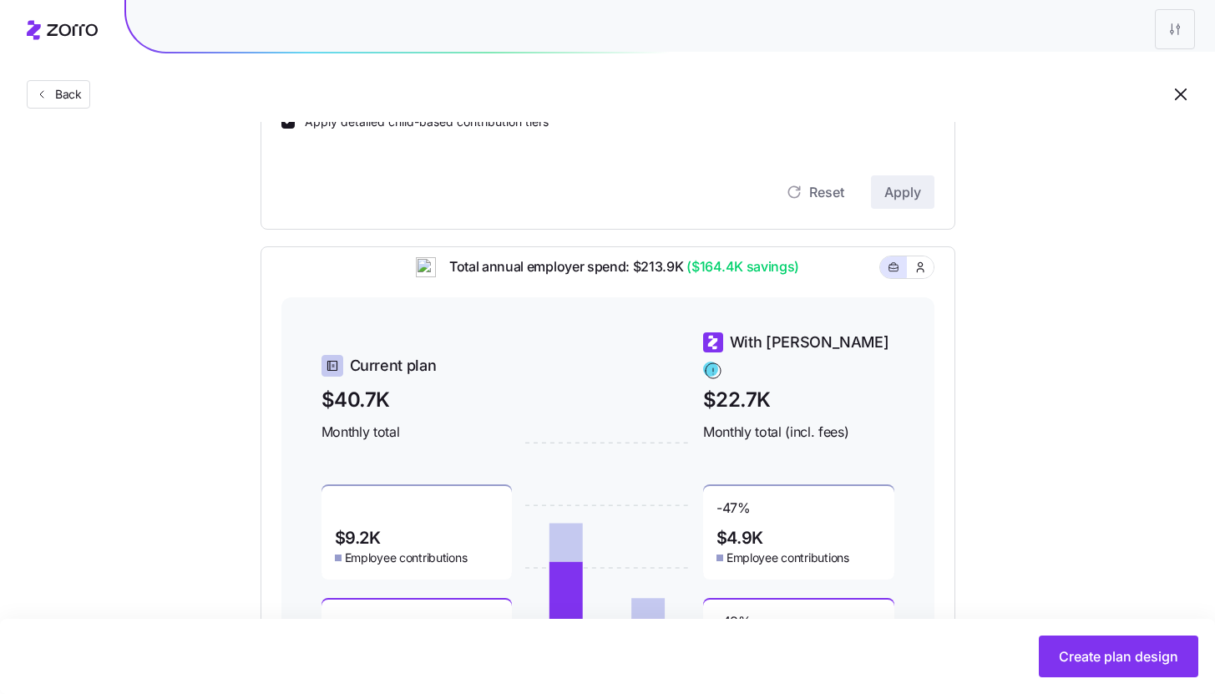
scroll to position [0, 0]
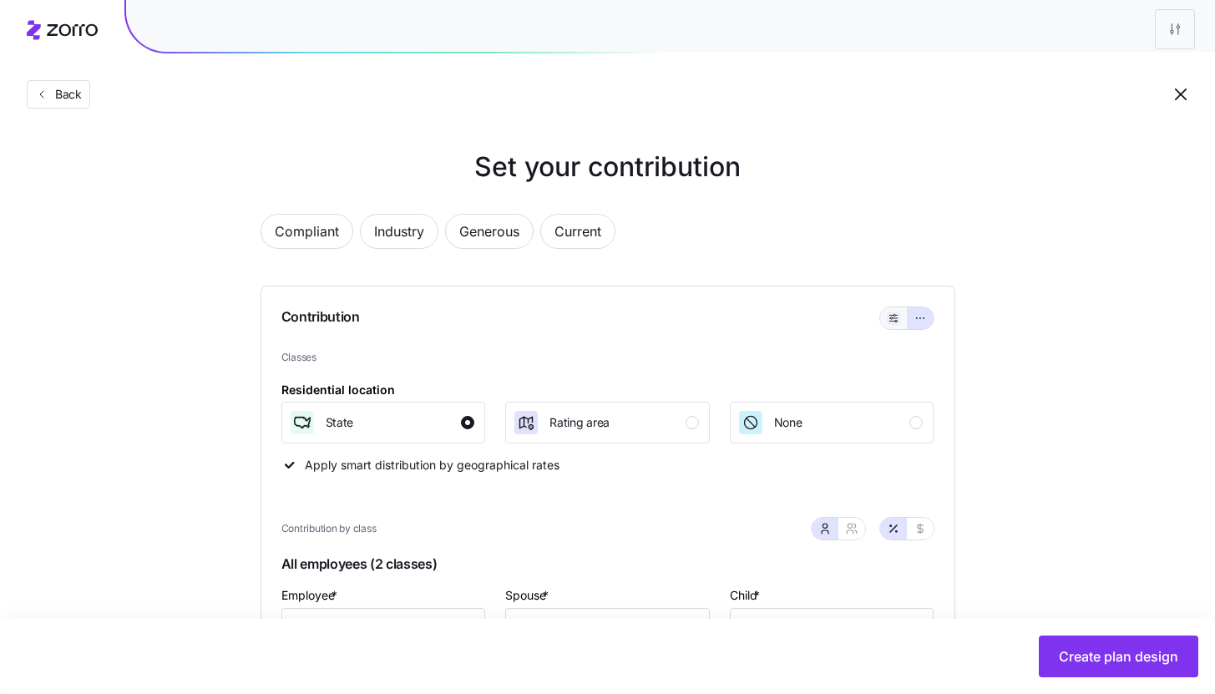
click at [896, 317] on icon "button" at bounding box center [894, 318] width 12 height 20
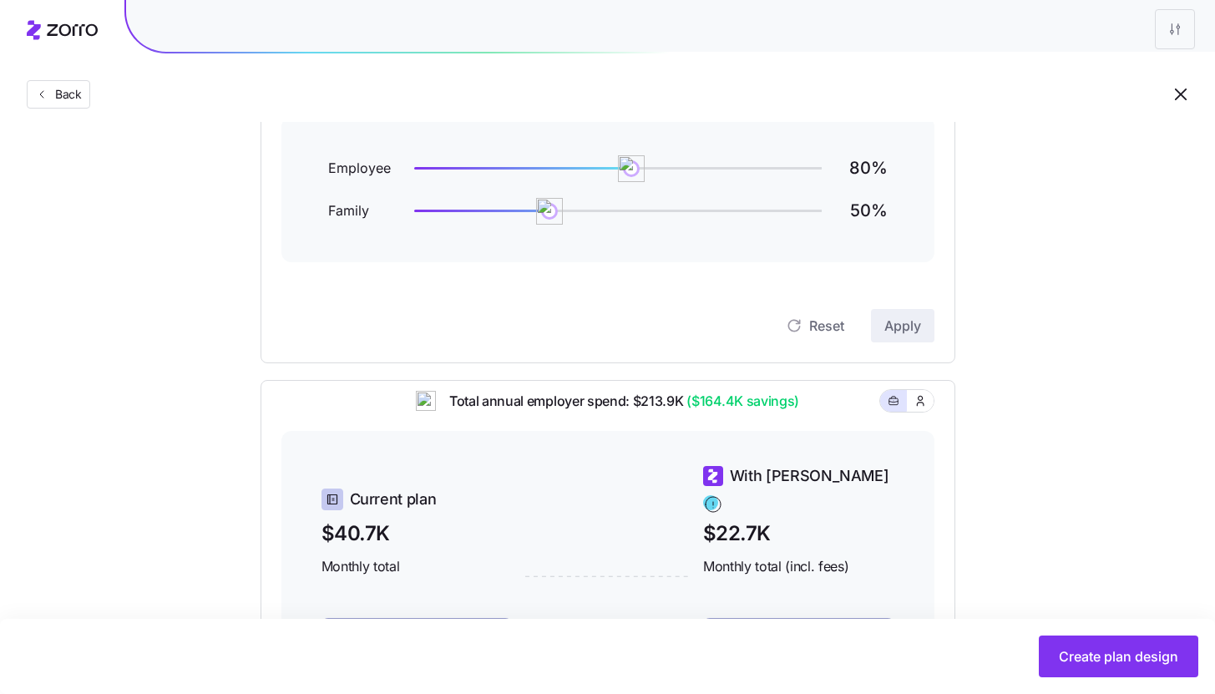
scroll to position [235, 0]
